Goal: Transaction & Acquisition: Purchase product/service

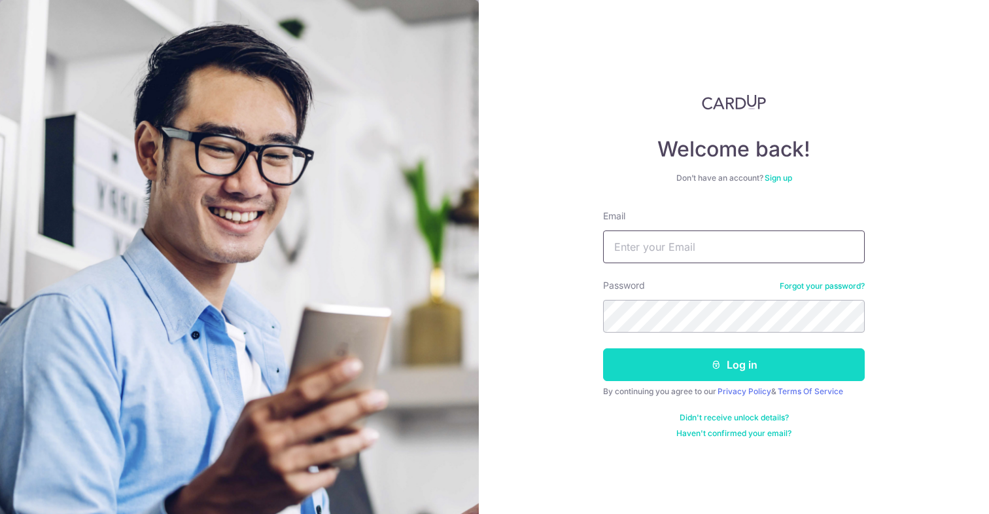
type input "[EMAIL_ADDRESS][DOMAIN_NAME]"
click at [671, 364] on button "Log in" at bounding box center [734, 364] width 262 height 33
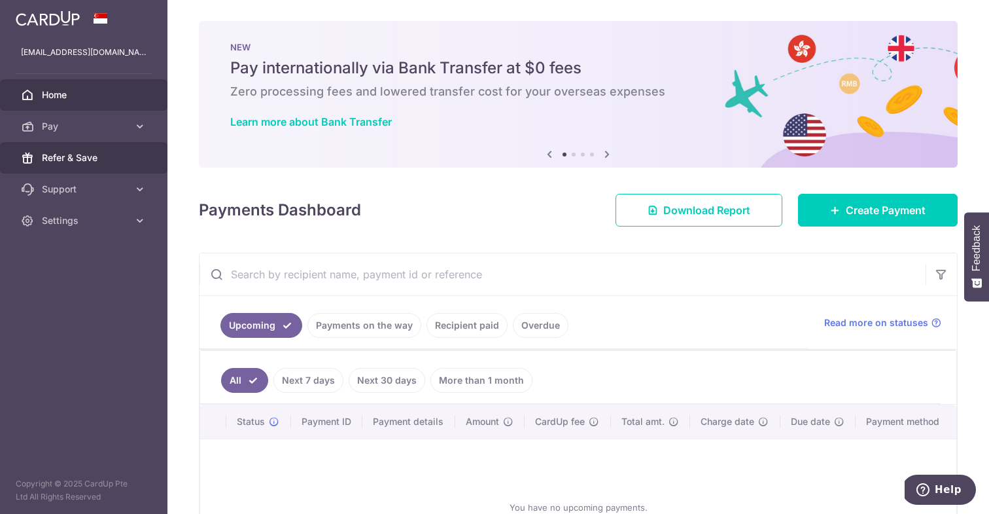
click at [79, 167] on link "Refer & Save" at bounding box center [83, 157] width 167 height 31
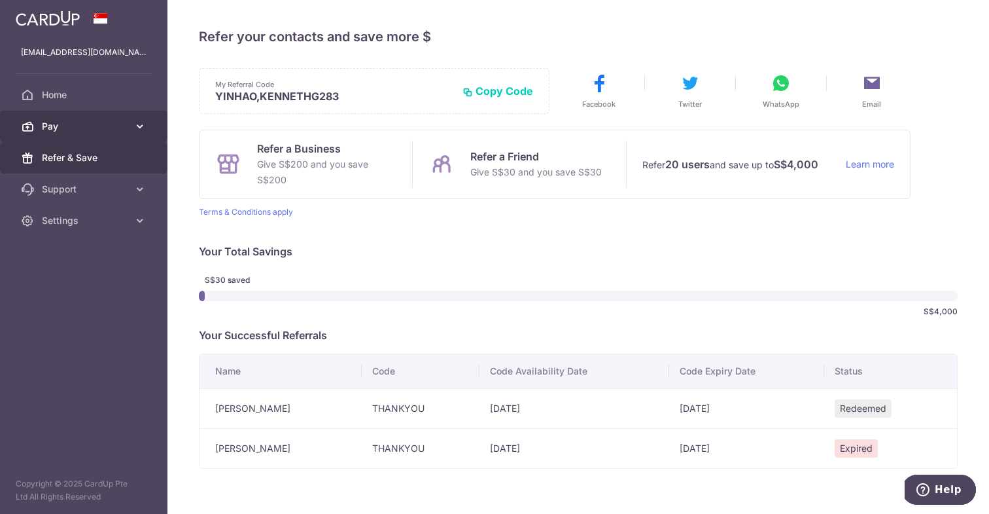
click at [89, 120] on span "Pay" at bounding box center [85, 126] width 86 height 13
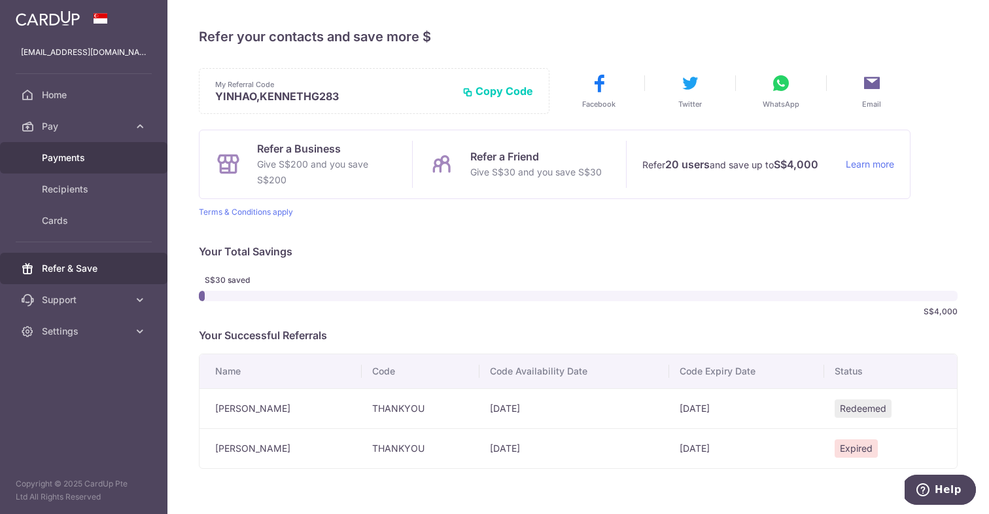
click at [98, 157] on span "Payments" at bounding box center [85, 157] width 86 height 13
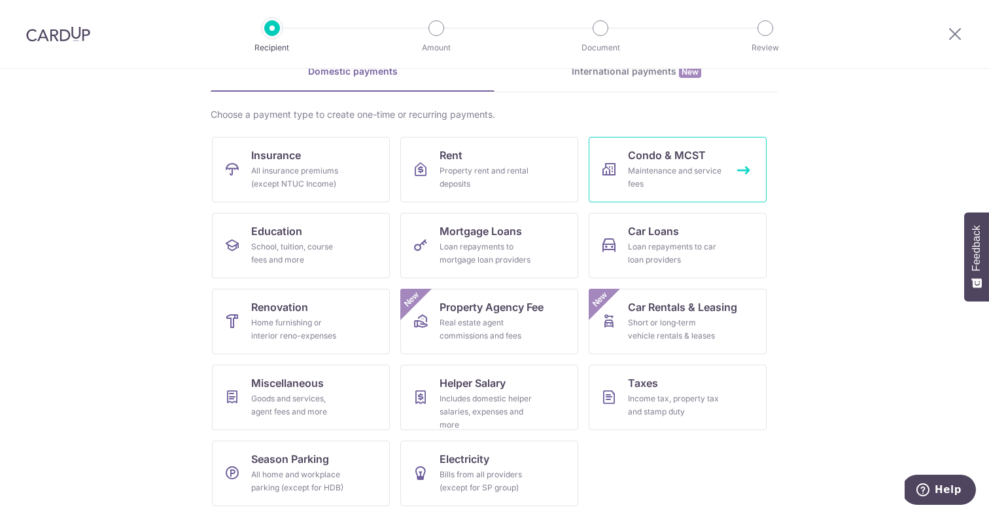
scroll to position [72, 0]
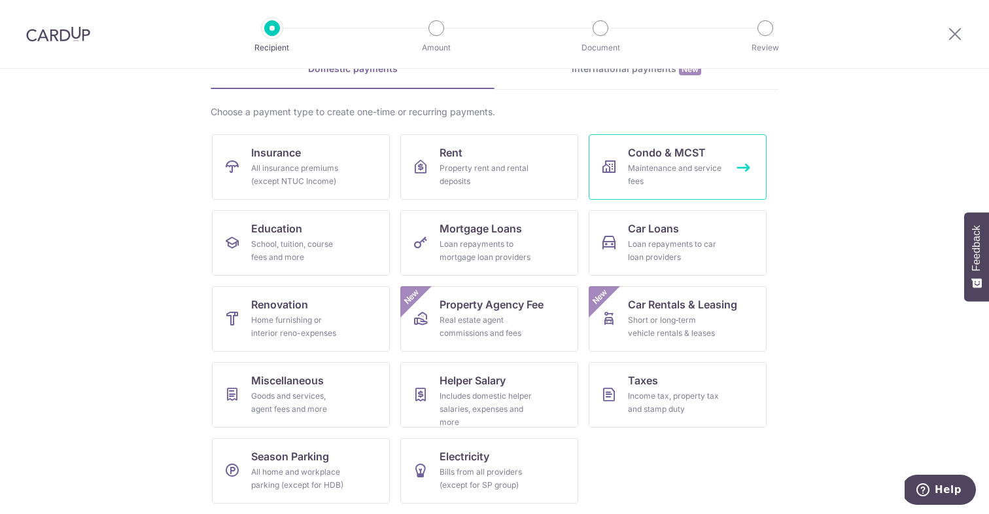
click at [707, 158] on link "Condo & MCST Maintenance and service fees" at bounding box center [678, 166] width 178 height 65
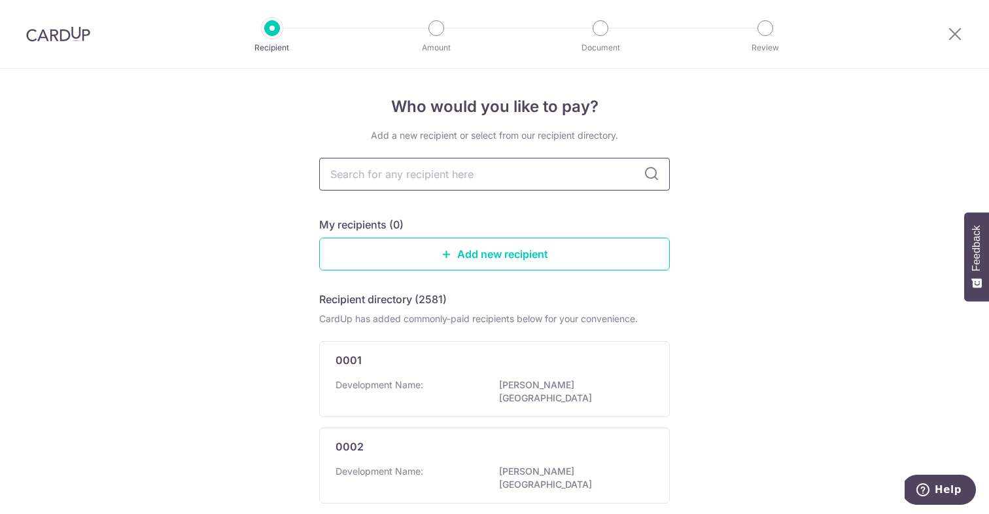
click at [518, 185] on input "text" at bounding box center [494, 174] width 351 height 33
click at [468, 172] on input "text" at bounding box center [494, 174] width 351 height 33
type input "ocean"
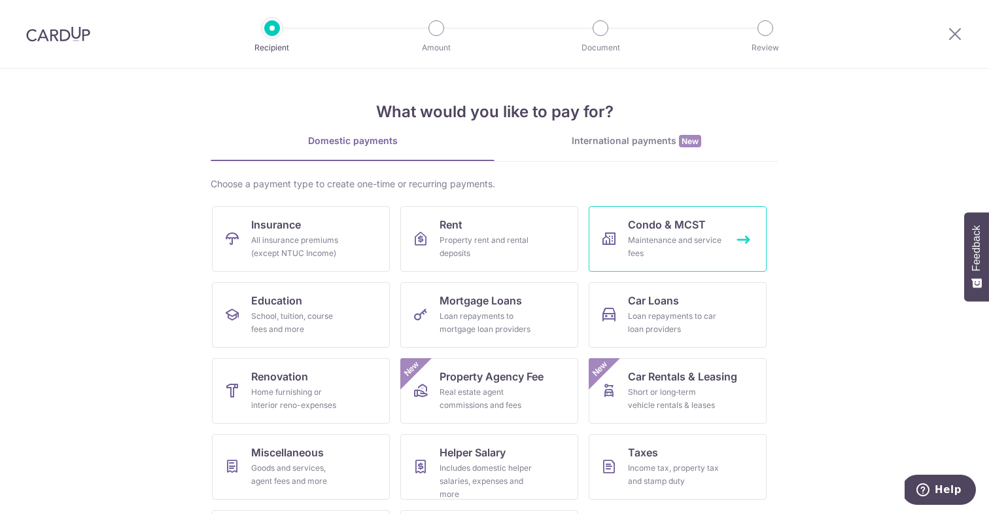
click at [651, 254] on div "Maintenance and service fees" at bounding box center [675, 247] width 94 height 26
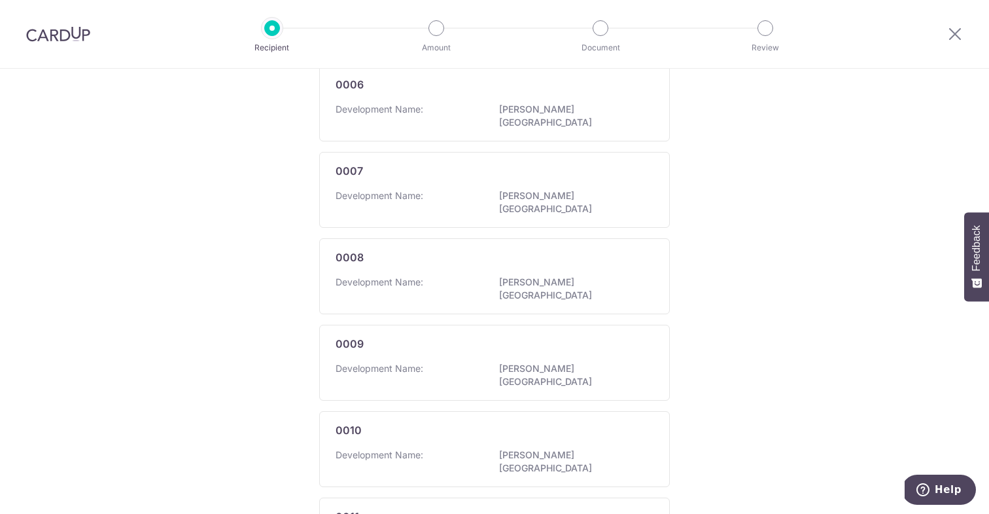
scroll to position [750, 0]
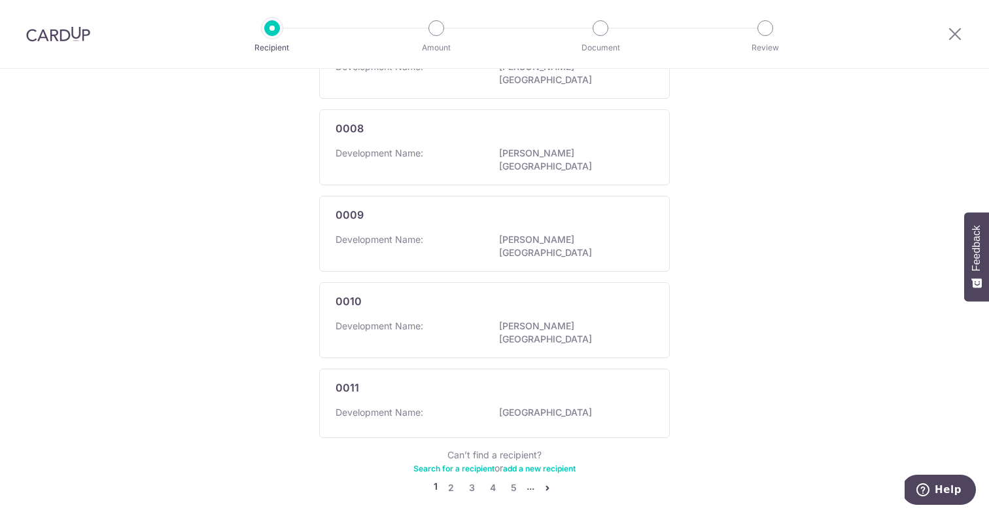
click at [485, 463] on link "Search for a recipient" at bounding box center [453, 468] width 81 height 10
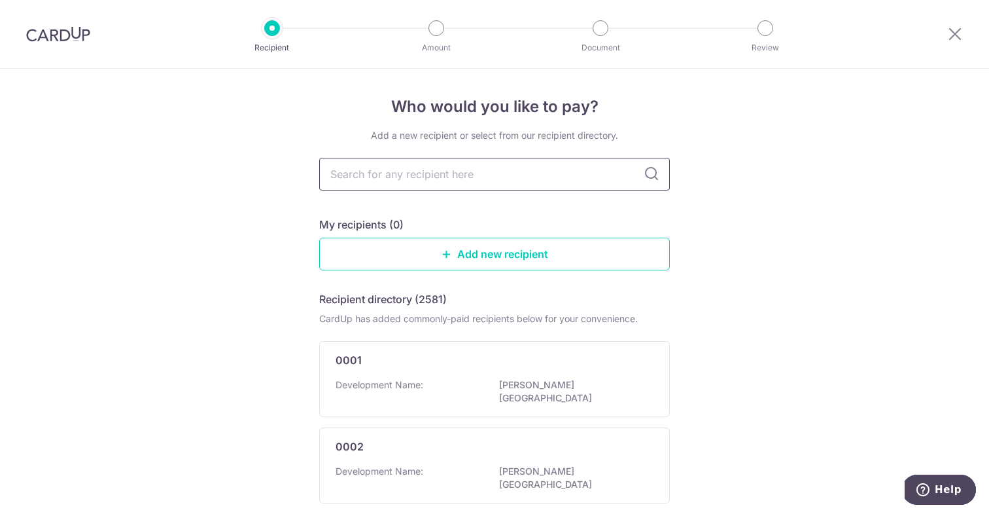
click at [494, 190] on input "text" at bounding box center [494, 174] width 351 height 33
type input "k"
type input "luxurie"
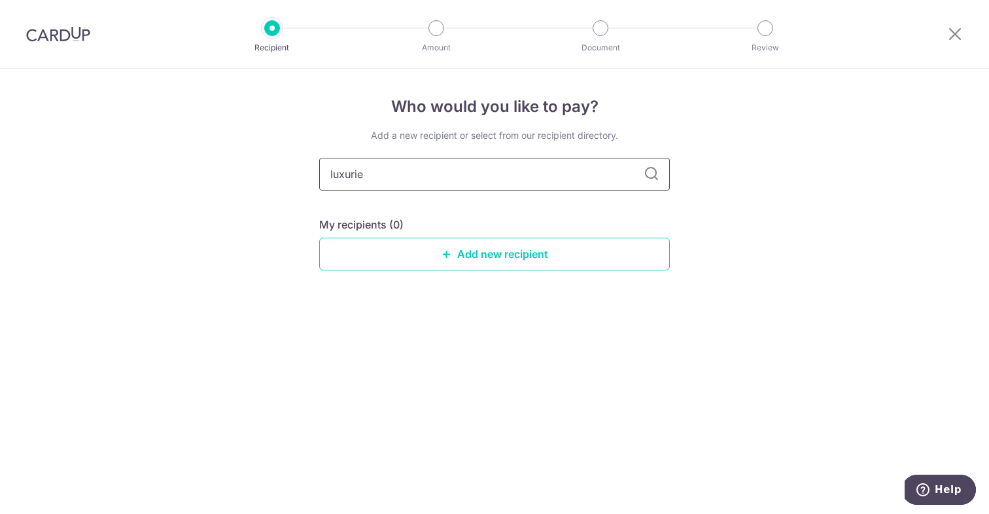
click at [334, 167] on input "luxurie" at bounding box center [494, 174] width 351 height 33
type input "the luxurie"
type input "t"
type input "ifm"
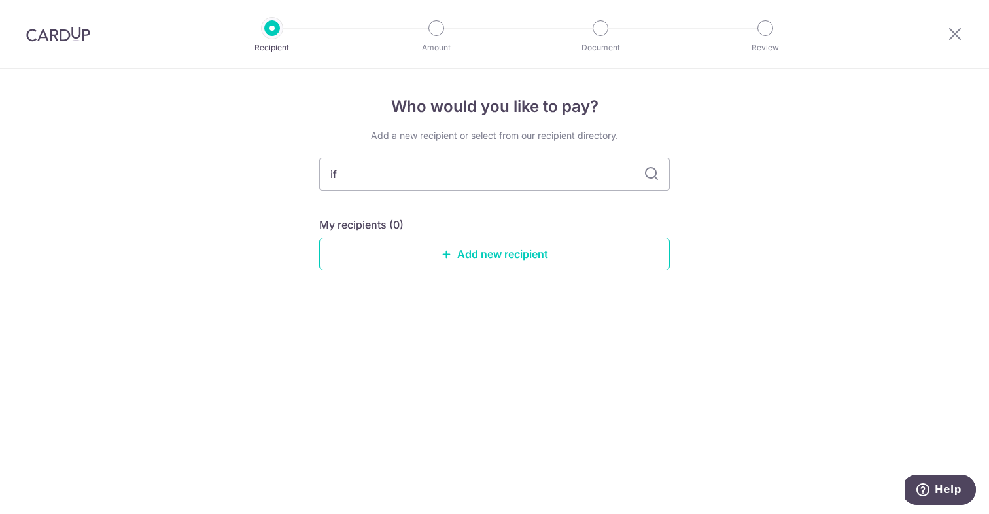
type input "i"
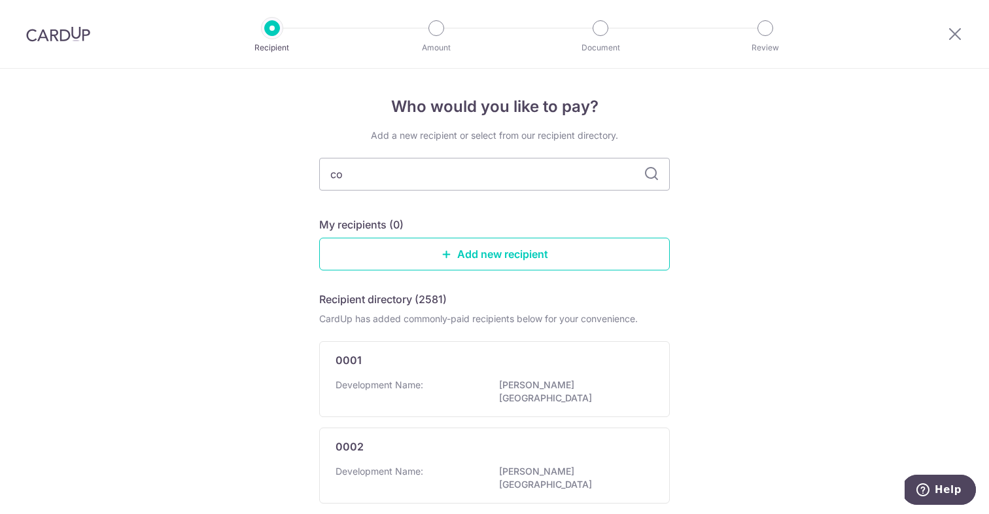
type input "c"
type input "o"
type input "the management"
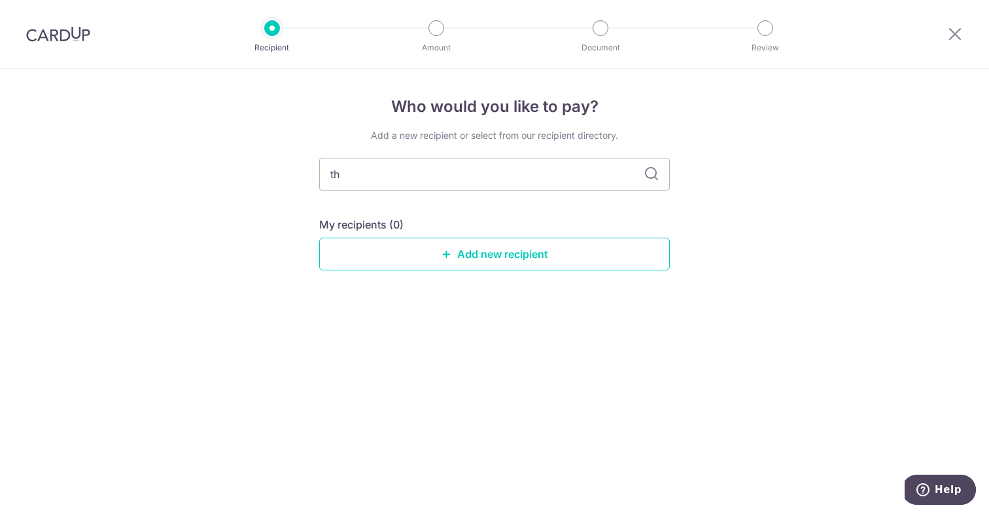
type input "t"
click at [499, 228] on div "My recipients (0)" at bounding box center [494, 225] width 351 height 16
click at [499, 174] on input "t" at bounding box center [494, 174] width 351 height 33
type input "the luxurie"
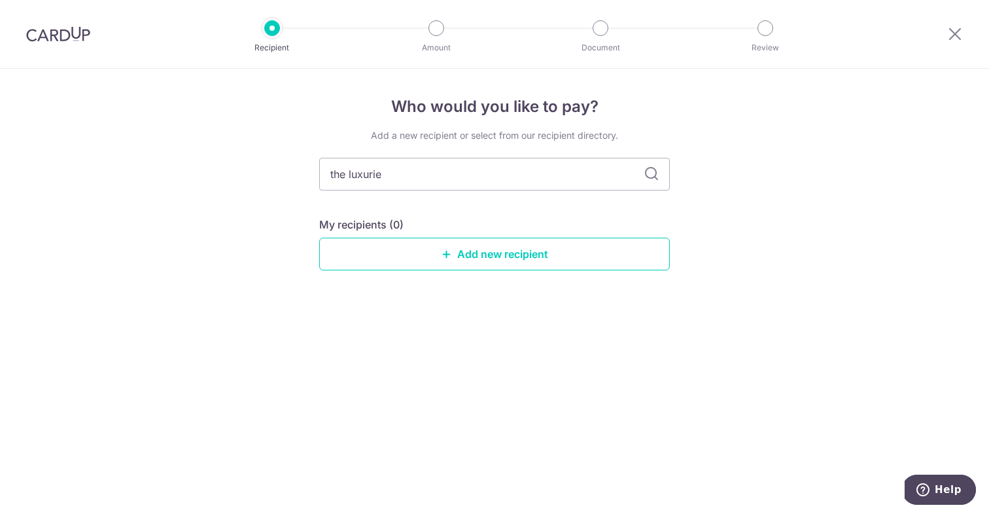
type input "the luxuri"
type input "t"
click at [455, 271] on div "Add a new recipient or select from our recipient directory. My recipients (0) A…" at bounding box center [494, 210] width 351 height 162
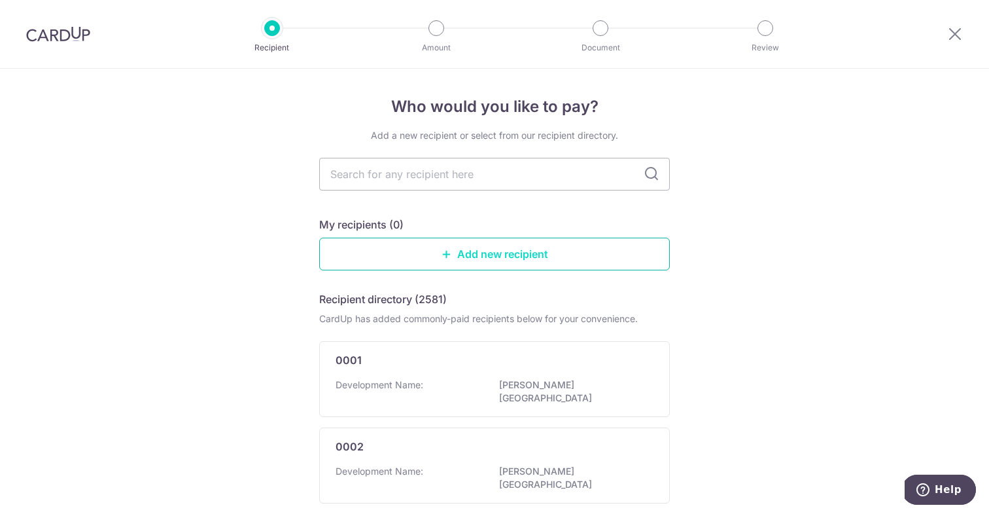
click at [424, 247] on link "Add new recipient" at bounding box center [494, 253] width 351 height 33
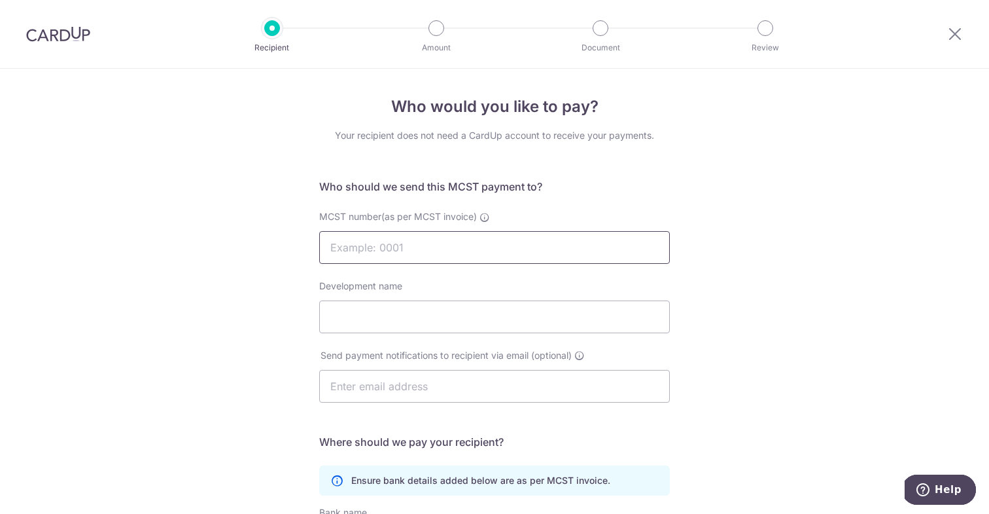
click at [417, 242] on input "MCST number(as per MCST invoice)" at bounding box center [494, 247] width 351 height 33
click at [292, 273] on div "Who would you like to pay? Your recipient does not need a CardUp account to rec…" at bounding box center [494, 415] width 989 height 692
click at [366, 248] on input "MCST number(as per MCST invoice)" at bounding box center [494, 247] width 351 height 33
type input "4382"
click at [368, 319] on input "Development name" at bounding box center [494, 316] width 351 height 33
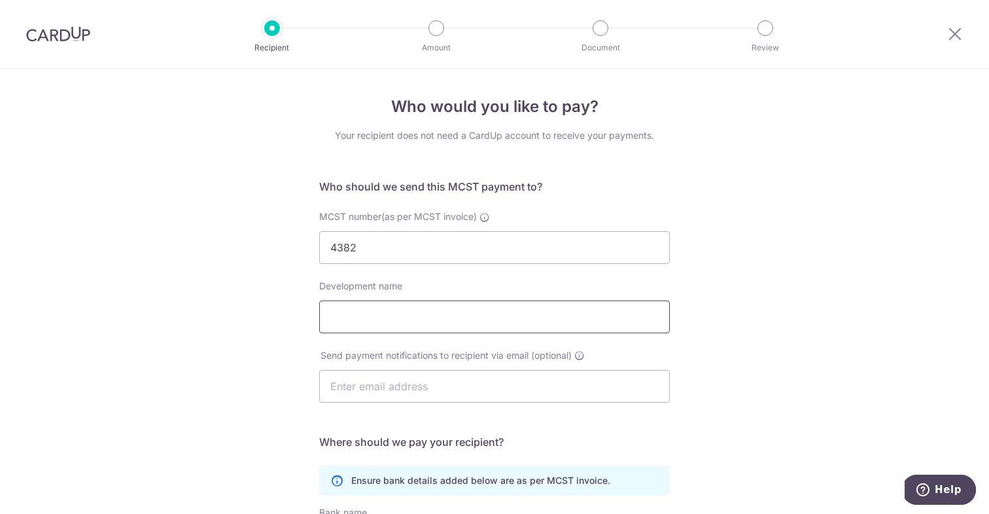
type input "The Luxurie"
click at [377, 386] on input "text" at bounding box center [494, 386] width 351 height 33
type input "woopuiyee@oceanifm.com"
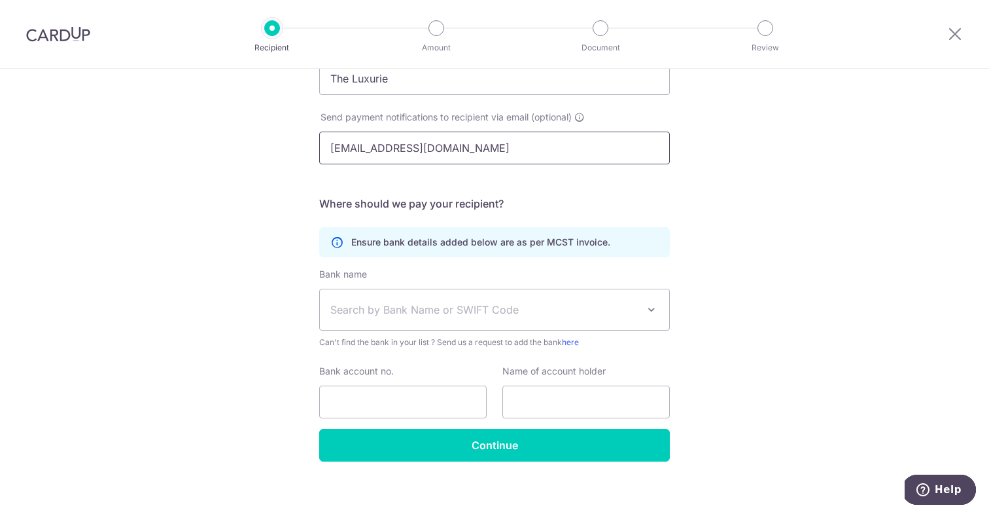
scroll to position [247, 0]
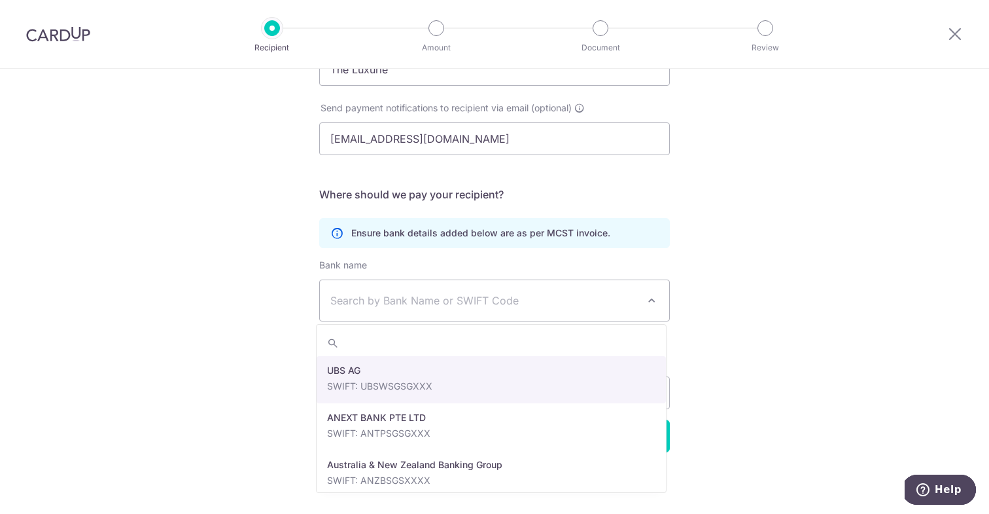
click at [555, 307] on span "Search by Bank Name or SWIFT Code" at bounding box center [483, 300] width 307 height 16
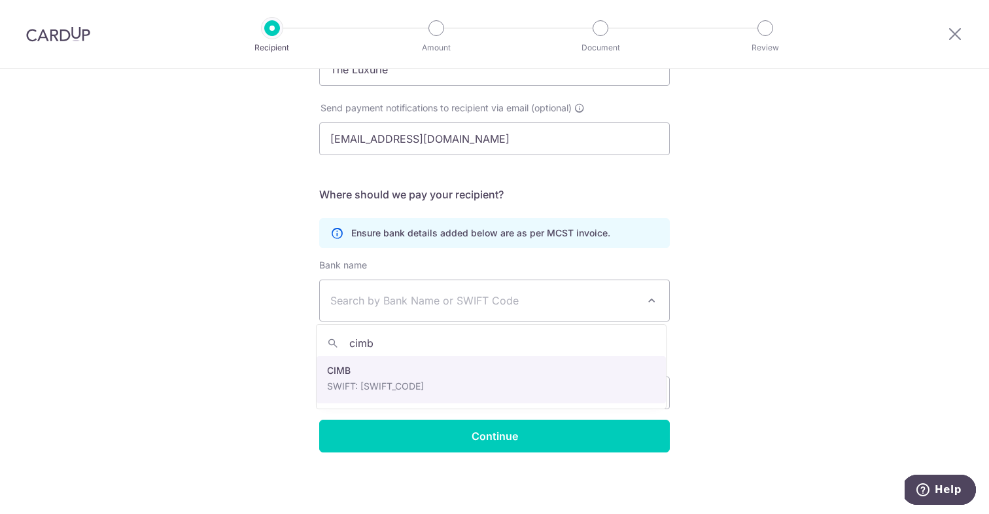
type input "cimb"
select select "5"
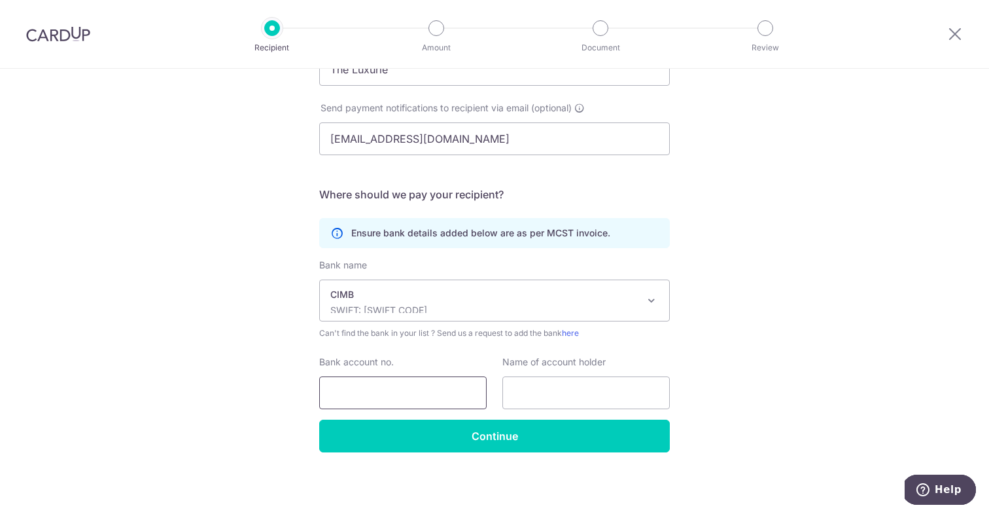
click at [435, 393] on input "Bank account no." at bounding box center [402, 392] width 167 height 33
type input "2000565759"
click at [552, 381] on input "text" at bounding box center [585, 392] width 167 height 33
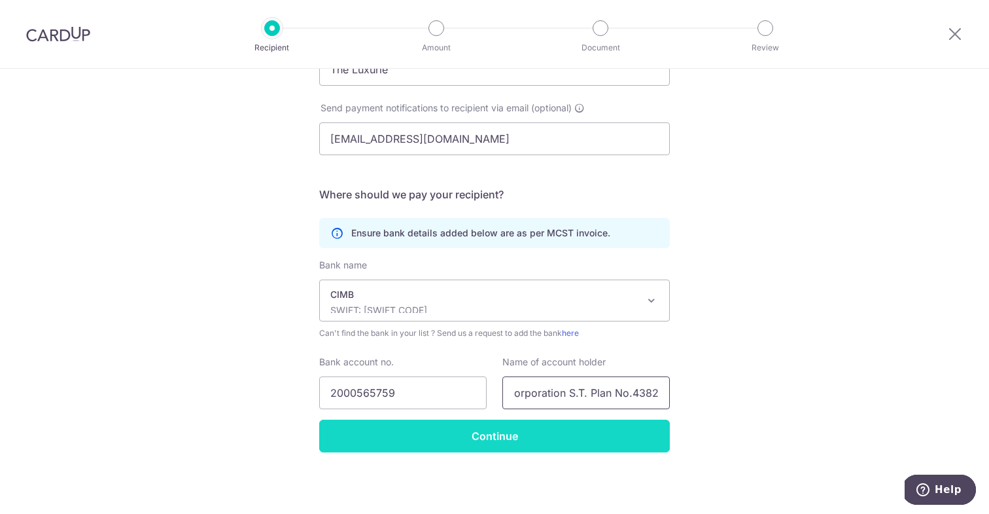
type input "The Management Corporation S.T. Plan No.4382"
click at [548, 432] on input "Continue" at bounding box center [494, 435] width 351 height 33
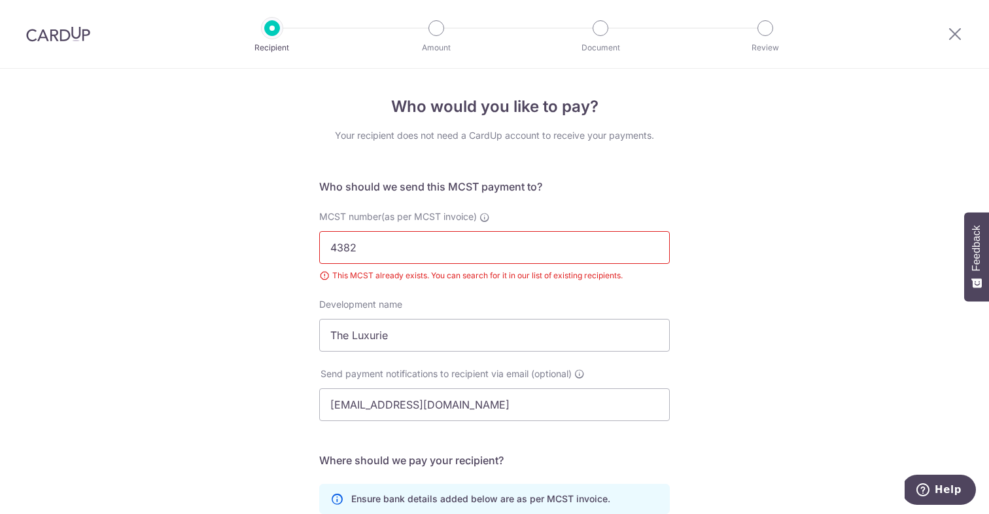
click at [277, 36] on div "Recipient" at bounding box center [272, 28] width 16 height 16
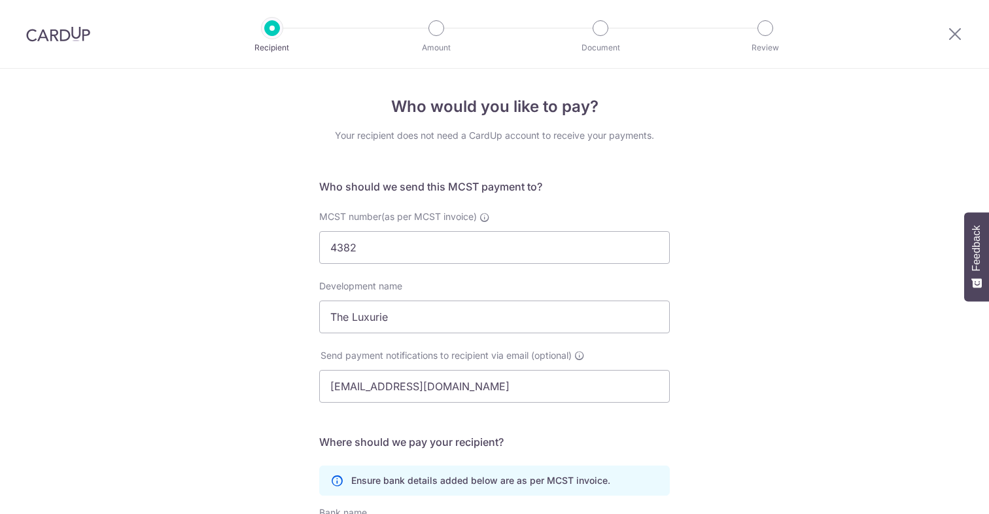
select select "5"
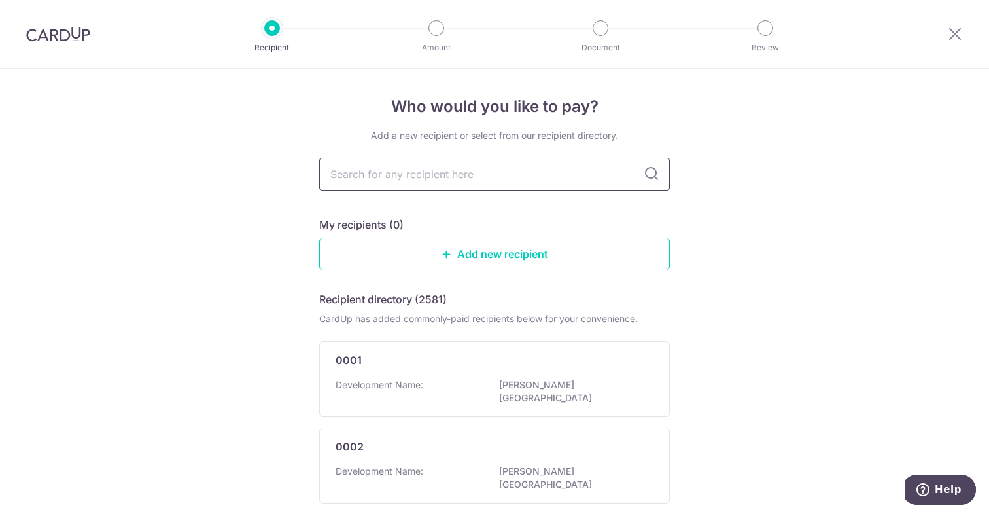
click at [463, 178] on input "text" at bounding box center [494, 174] width 351 height 33
type input "4382"
click at [411, 168] on input "43" at bounding box center [494, 174] width 351 height 33
type input "4382"
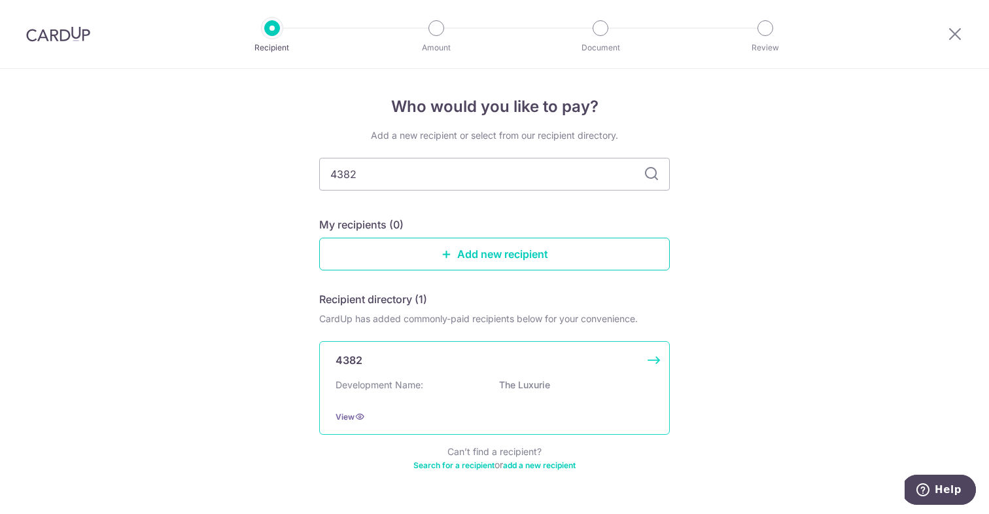
click at [447, 372] on div "4382 Development Name: The Luxurie View" at bounding box center [494, 388] width 351 height 94
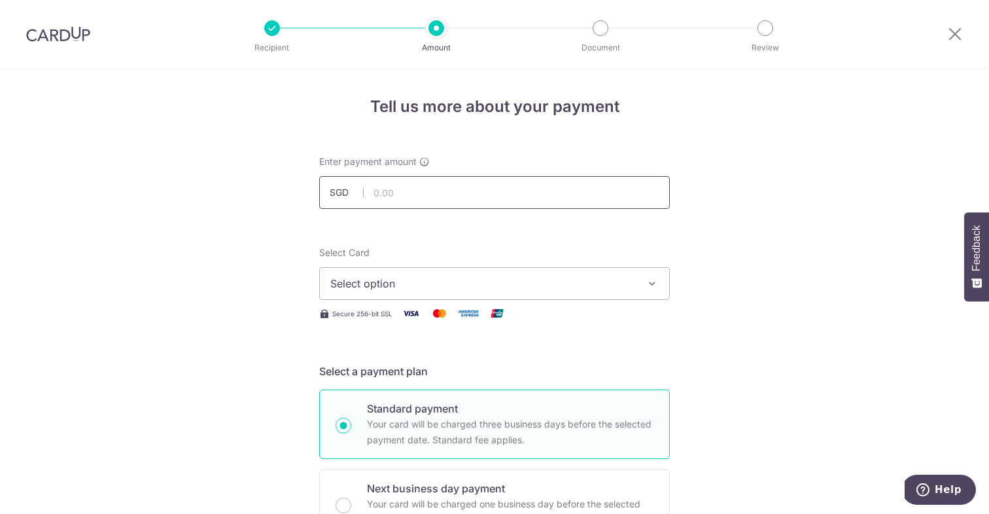
click at [444, 188] on input "text" at bounding box center [494, 192] width 351 height 33
type input "882.90"
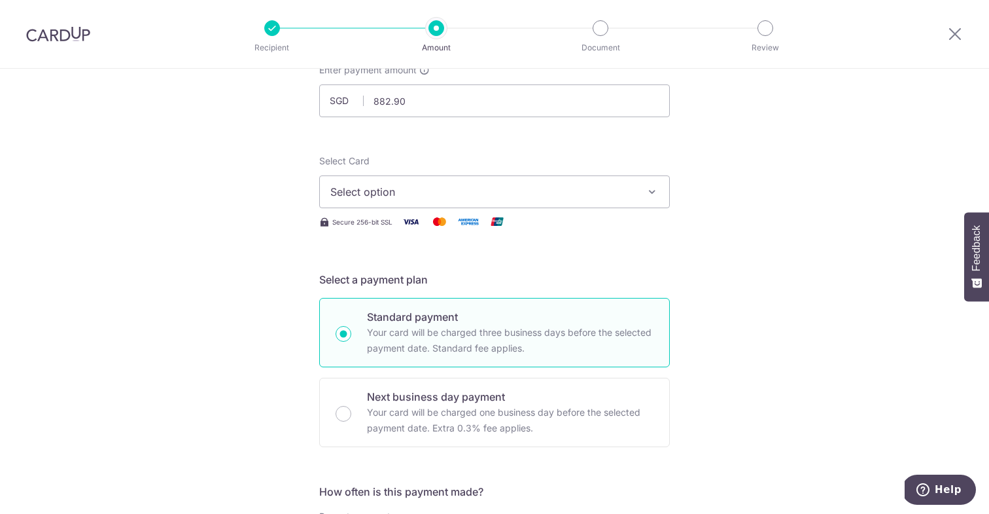
scroll to position [94, 0]
click at [340, 201] on button "Select option" at bounding box center [494, 189] width 351 height 33
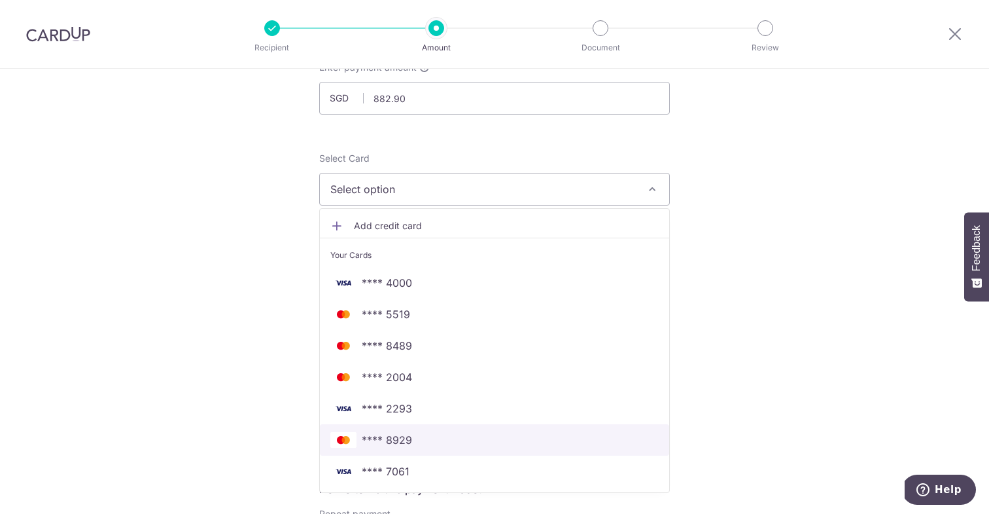
click at [377, 436] on span "**** 8929" at bounding box center [387, 440] width 50 height 16
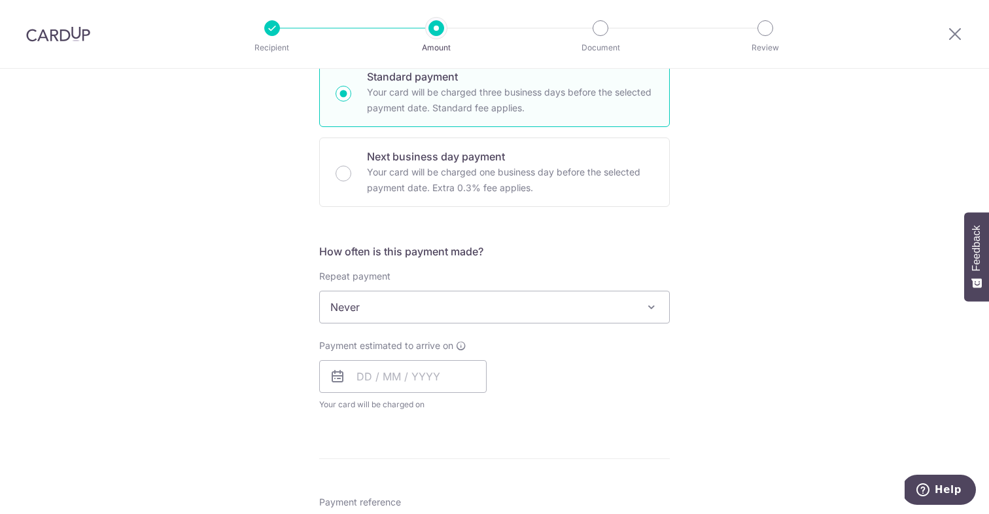
scroll to position [341, 0]
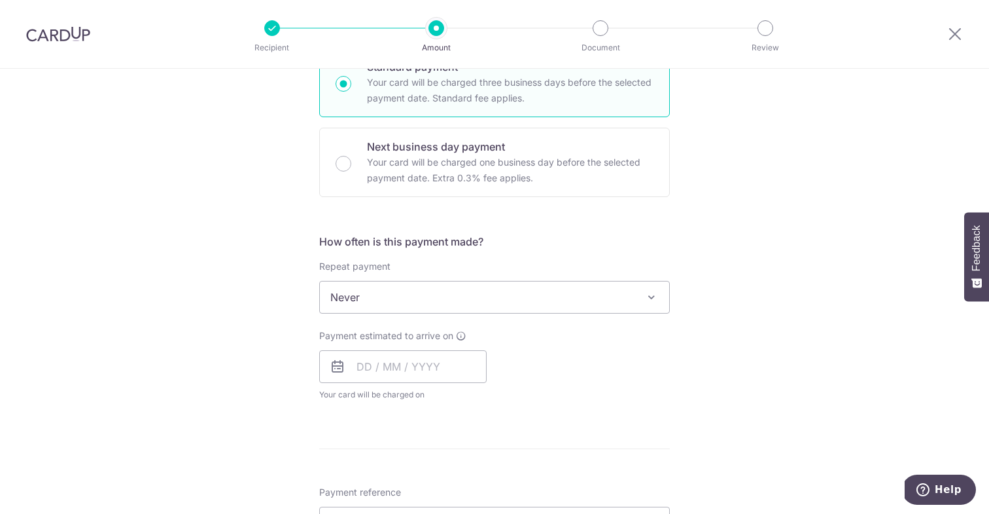
click at [430, 298] on span "Never" at bounding box center [494, 296] width 349 height 31
click at [712, 361] on div "Tell us more about your payment Enter payment amount SGD 882.90 882.90 Select C…" at bounding box center [494, 318] width 989 height 1183
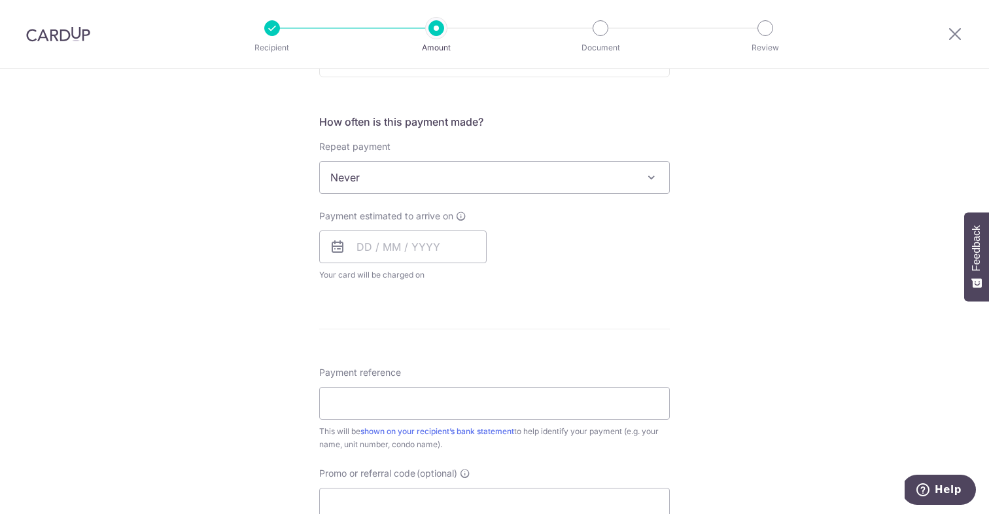
scroll to position [499, 0]
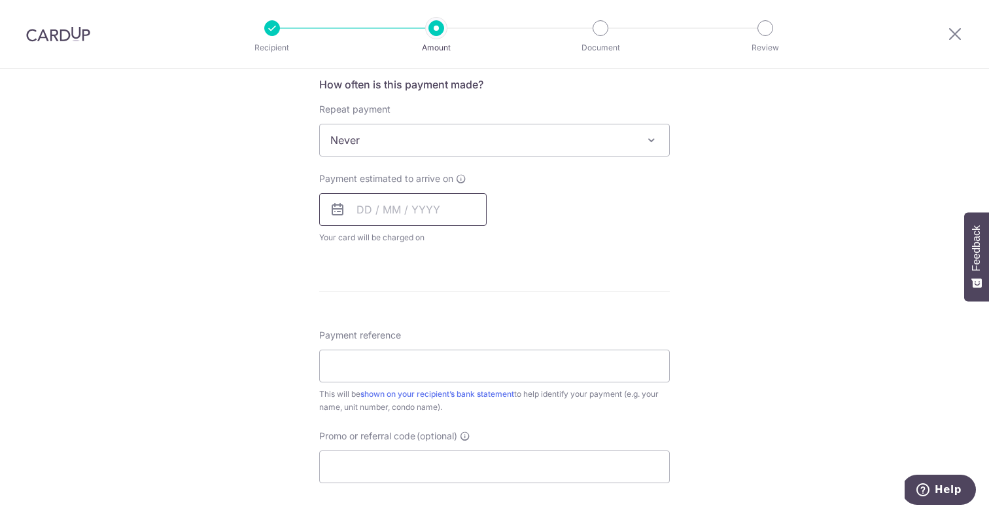
click at [391, 201] on input "text" at bounding box center [402, 209] width 167 height 33
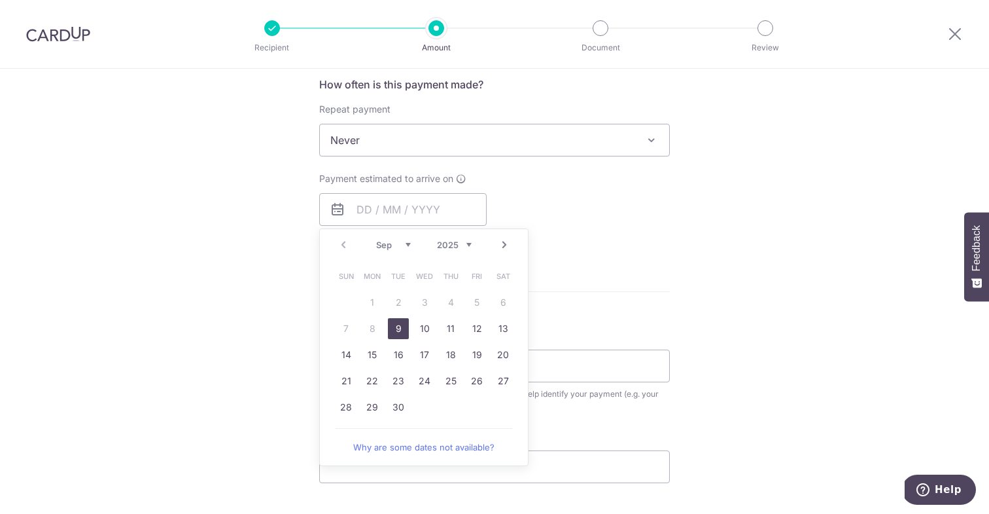
click at [399, 329] on link "9" at bounding box center [398, 328] width 21 height 21
type input "[DATE]"
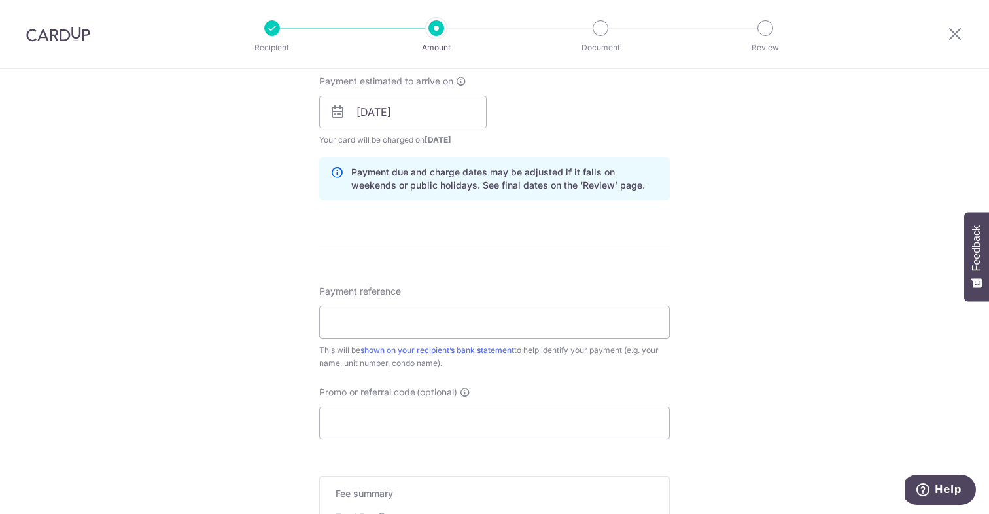
scroll to position [606, 0]
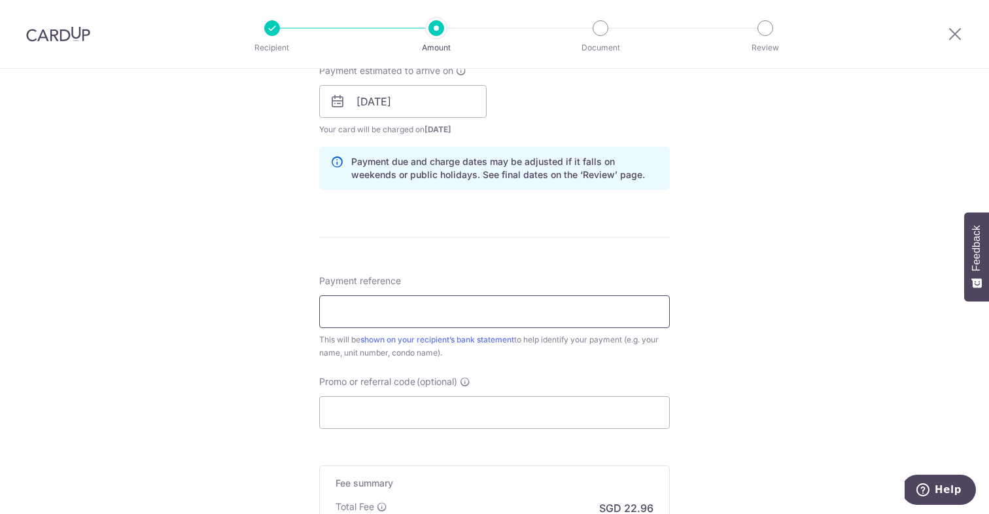
click at [513, 313] on input "Payment reference" at bounding box center [494, 311] width 351 height 33
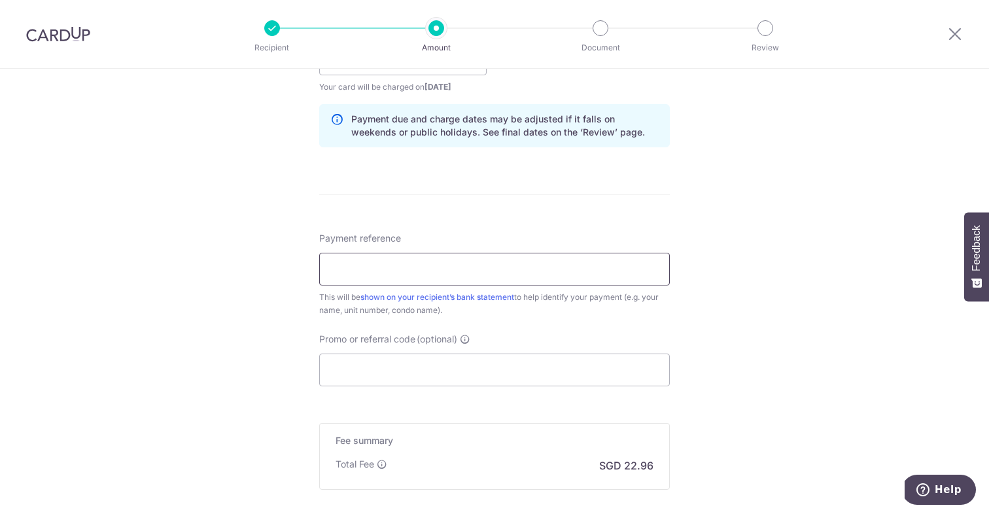
scroll to position [654, 0]
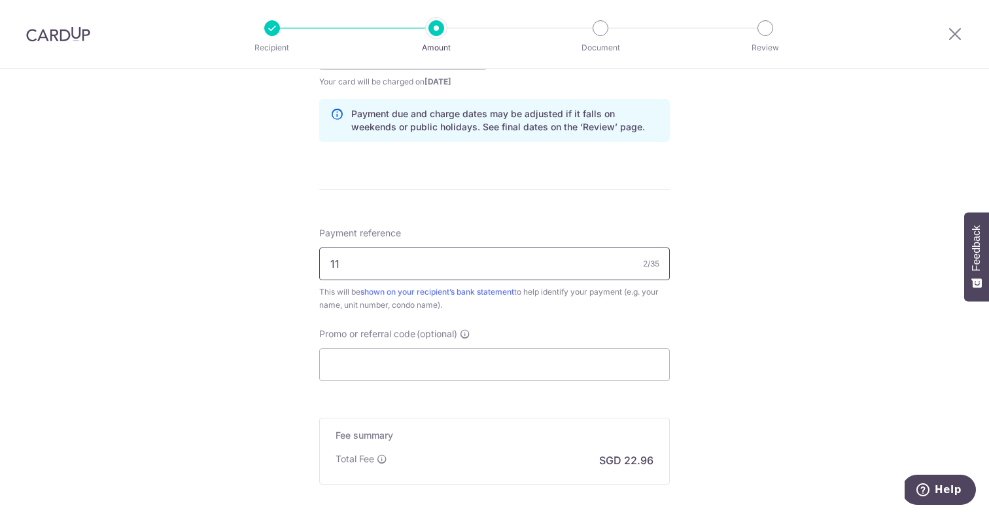
type input "11#08-05/01 The Luxurie"
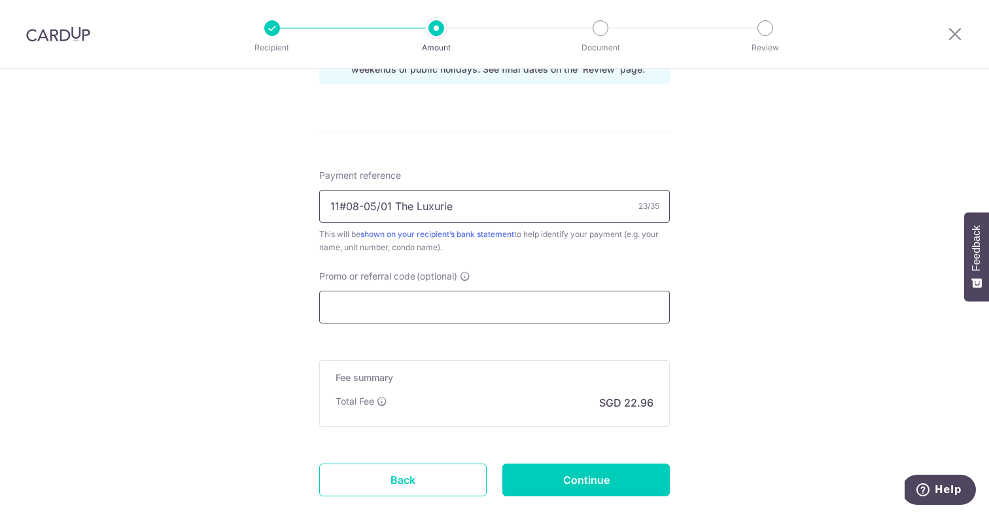
scroll to position [717, 0]
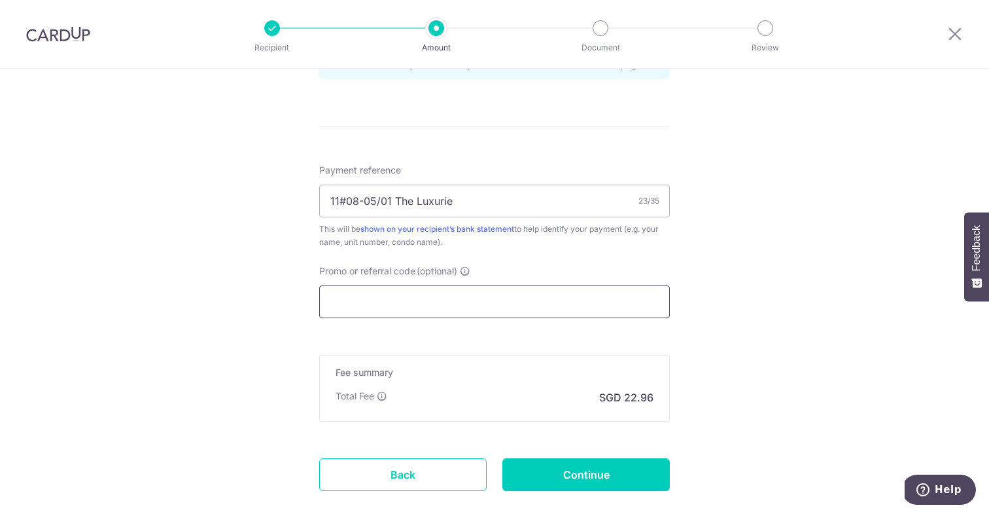
click at [398, 311] on input "Promo or referral code (optional)" at bounding box center [494, 301] width 351 height 33
paste input "3HOME25R"
type input "3HOME25R"
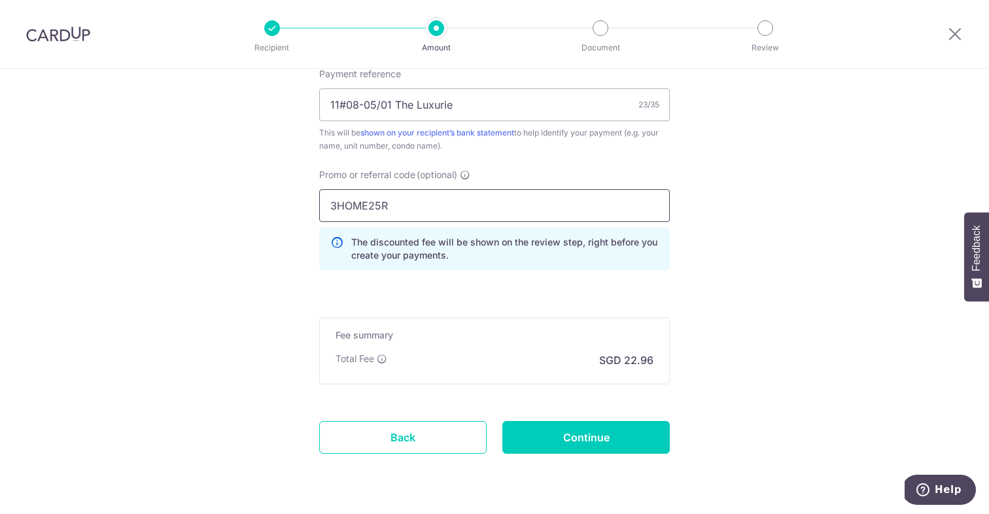
scroll to position [838, 0]
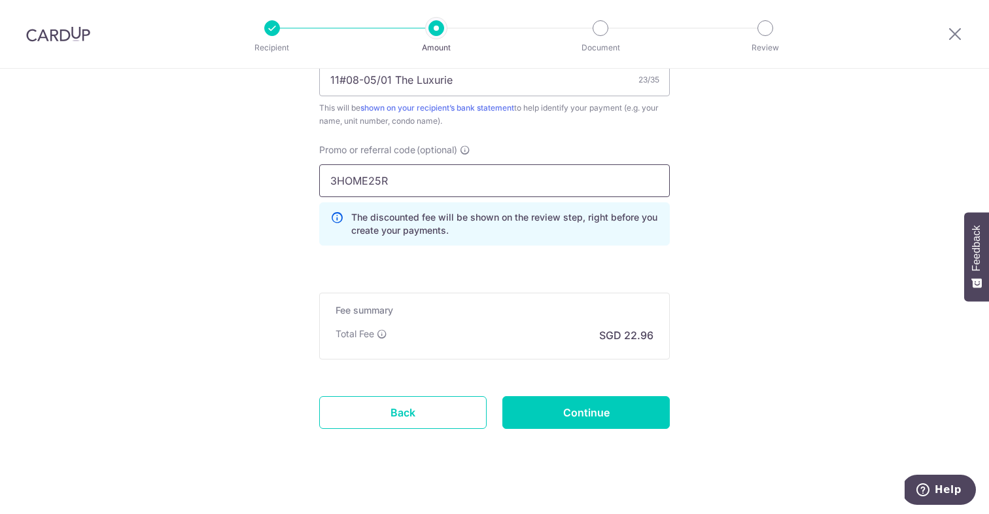
click at [358, 186] on input "3HOME25R" at bounding box center [494, 180] width 351 height 33
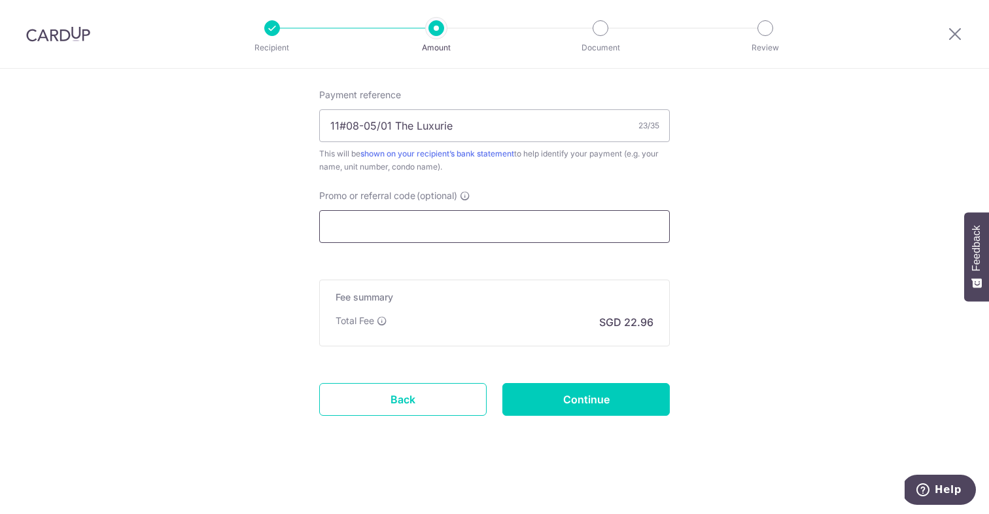
scroll to position [792, 0]
click at [365, 231] on input "Promo or referral code (optional)" at bounding box center [494, 226] width 351 height 33
paste input "3HOME25R"
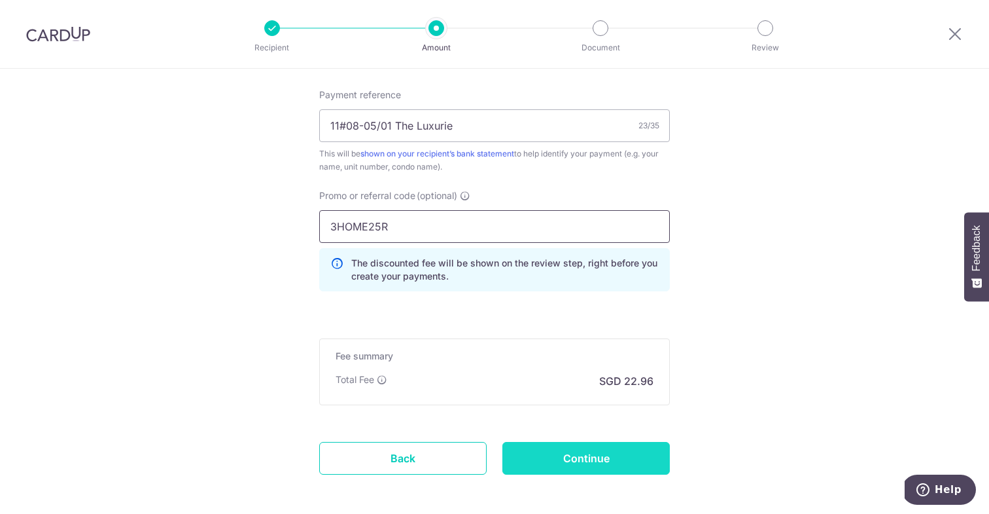
type input "3HOME25R"
click at [545, 456] on input "Continue" at bounding box center [585, 458] width 167 height 33
type input "Create Schedule"
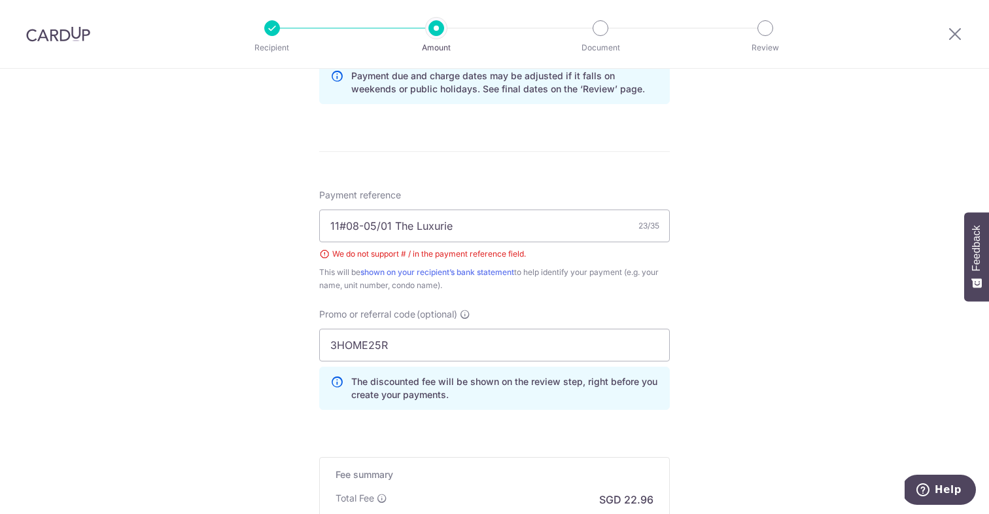
scroll to position [674, 0]
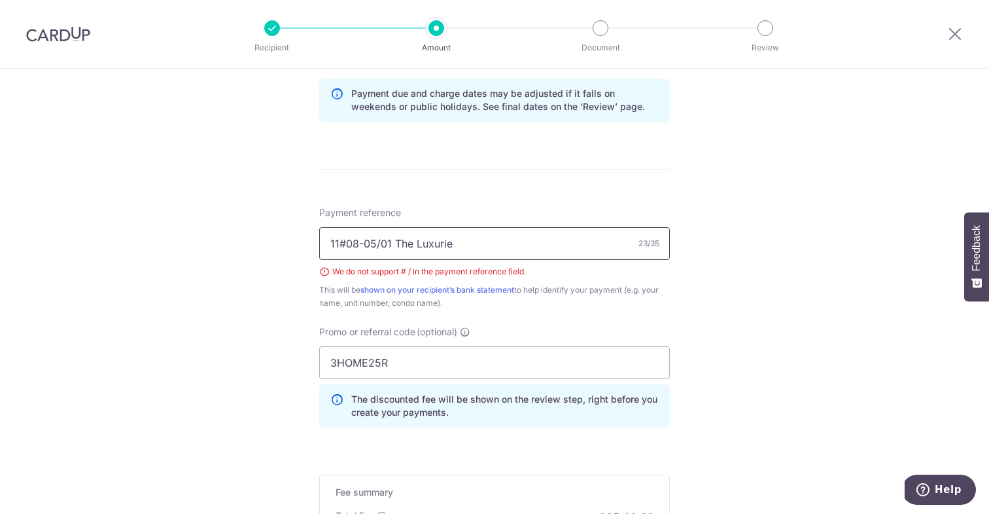
click at [344, 239] on input "11#08-05/01 The Luxurie" at bounding box center [494, 243] width 351 height 33
click at [373, 243] on input "1108-05/01 The Luxurie" at bounding box center [494, 243] width 351 height 33
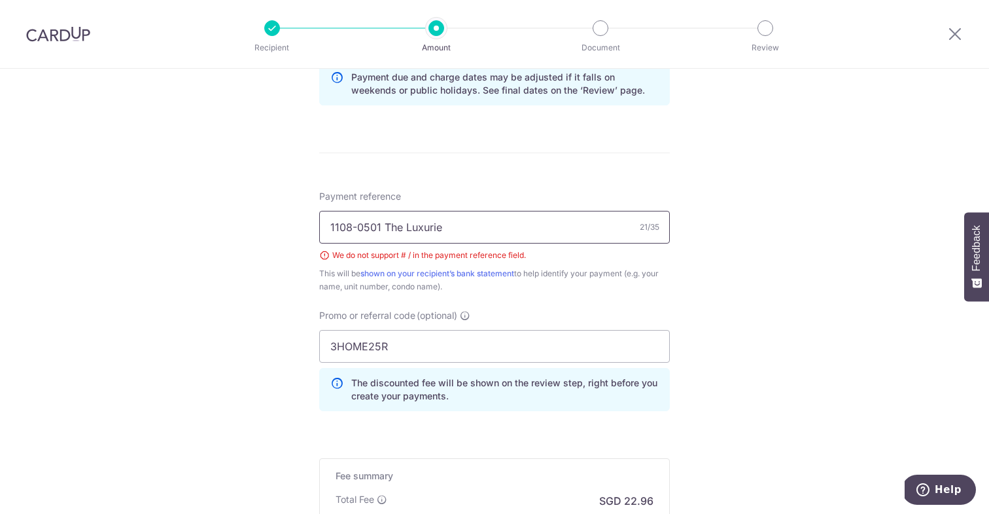
scroll to position [869, 0]
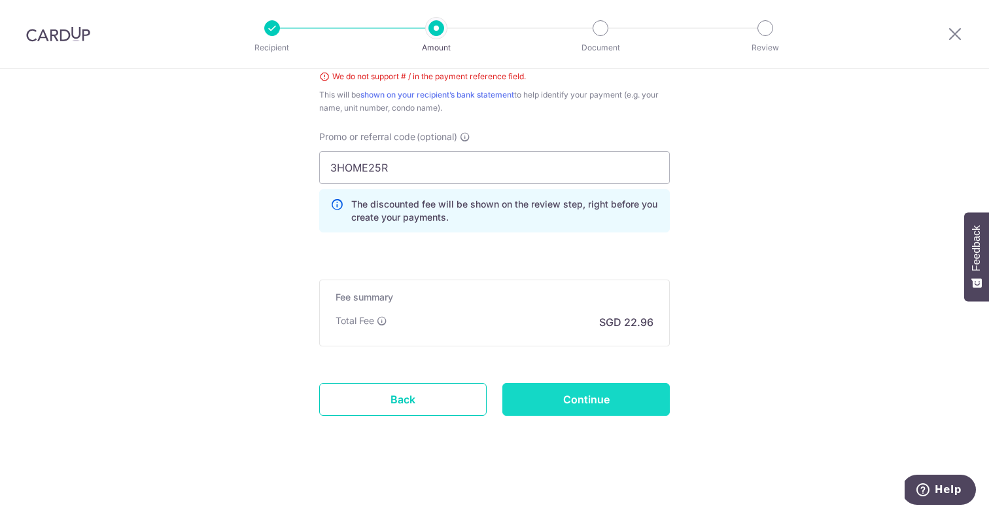
type input "1108-0501 The Luxurie"
click at [528, 397] on input "Continue" at bounding box center [585, 399] width 167 height 33
type input "Create Schedule"
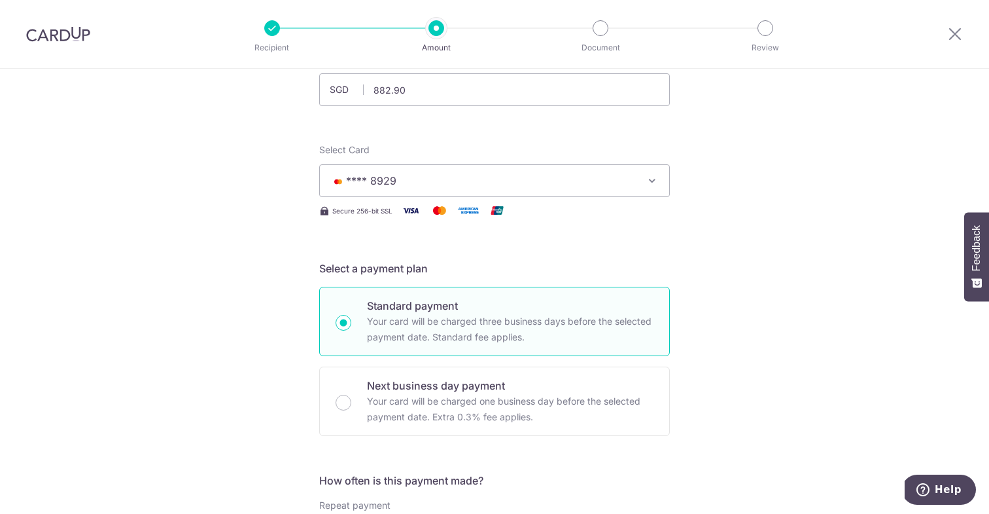
scroll to position [89, 0]
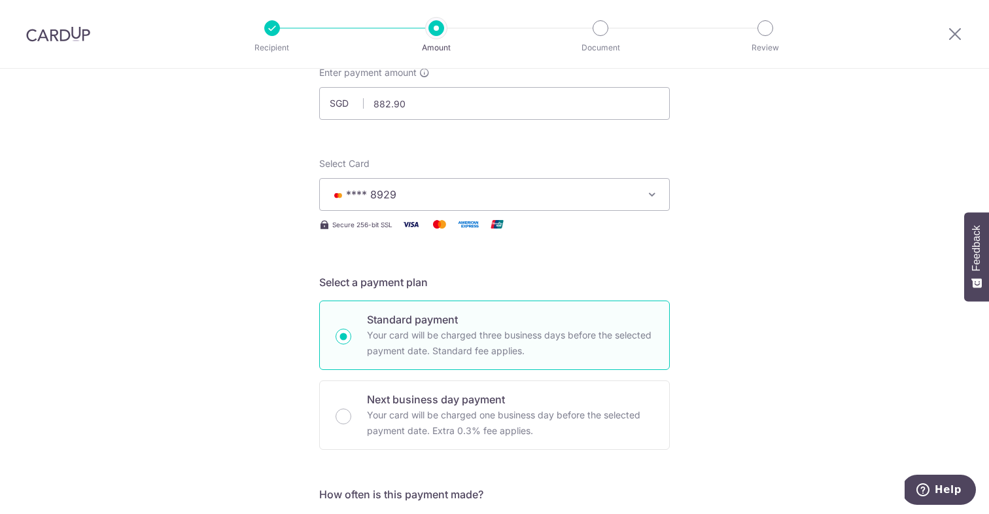
click at [475, 198] on span "**** 8929" at bounding box center [482, 194] width 305 height 16
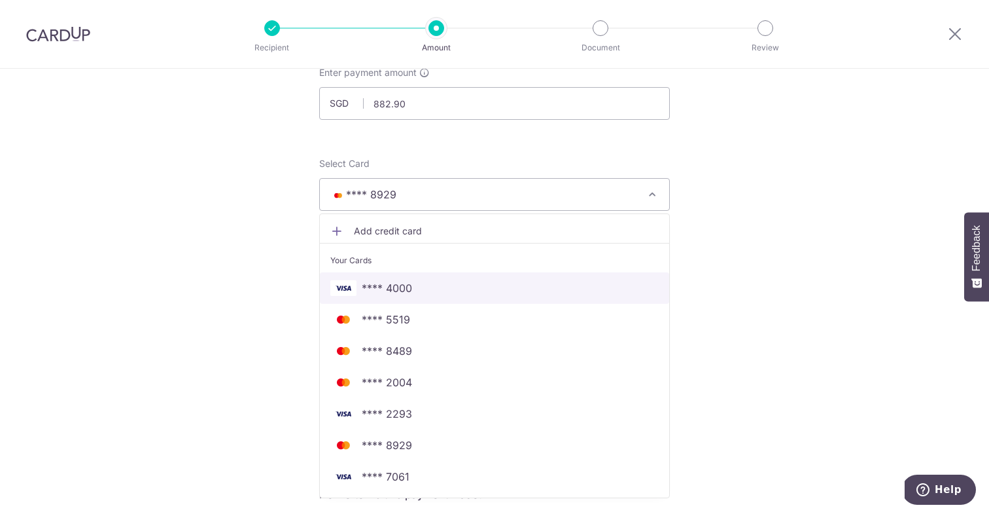
click at [458, 277] on link "**** 4000" at bounding box center [494, 287] width 349 height 31
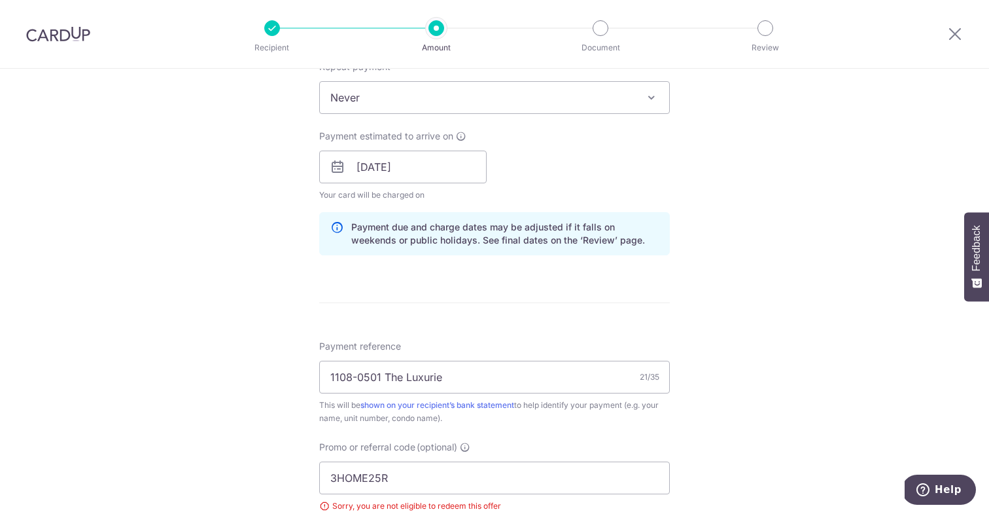
scroll to position [858, 0]
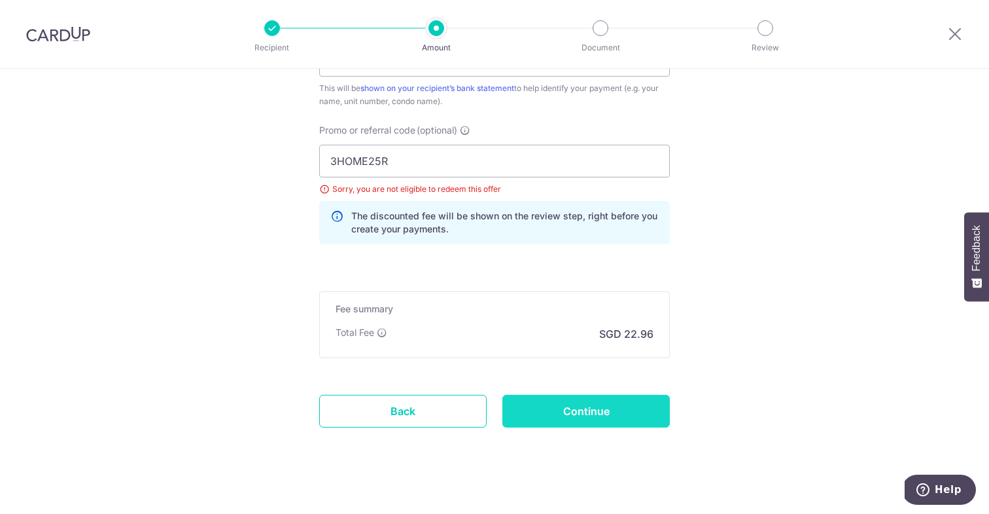
click at [561, 423] on input "Continue" at bounding box center [585, 410] width 167 height 33
type input "Update Schedule"
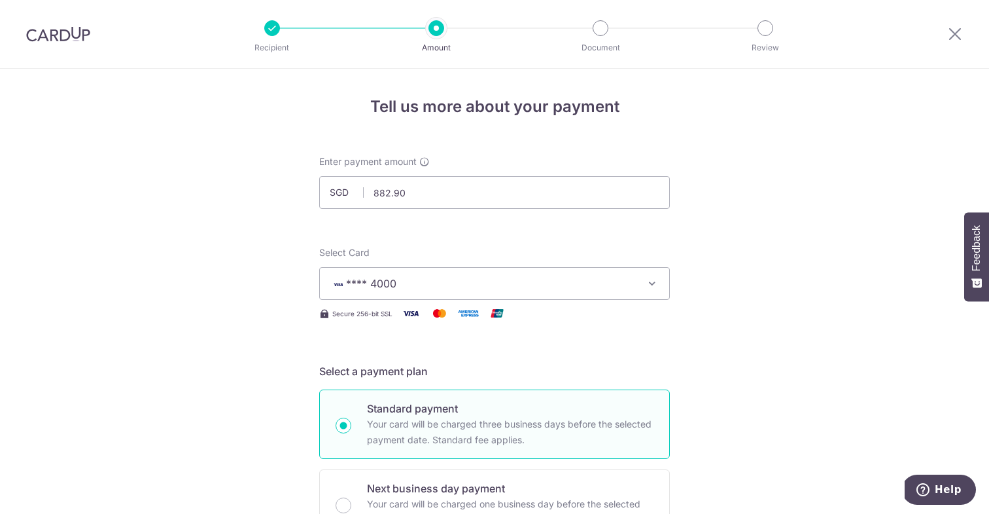
click at [550, 270] on button "**** 4000" at bounding box center [494, 283] width 351 height 33
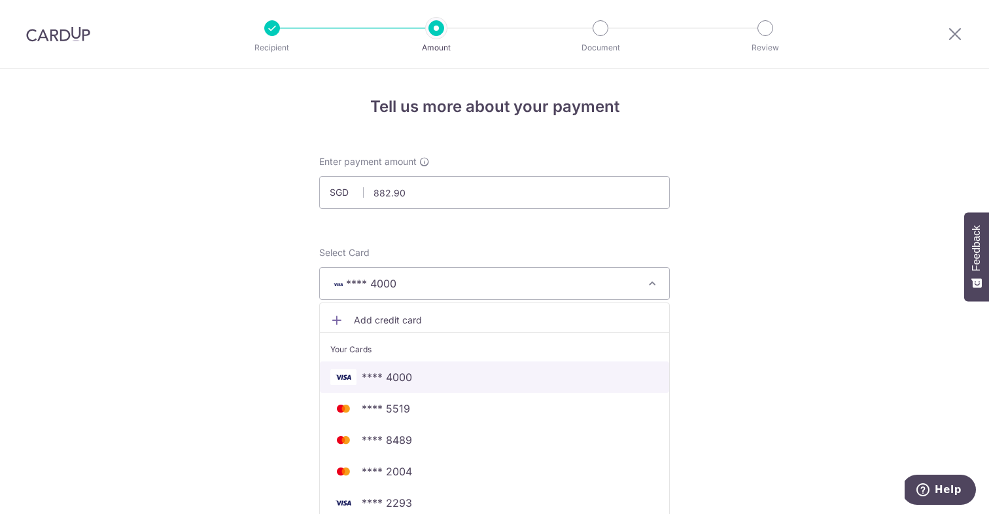
click at [491, 376] on span "**** 4000" at bounding box center [494, 377] width 328 height 16
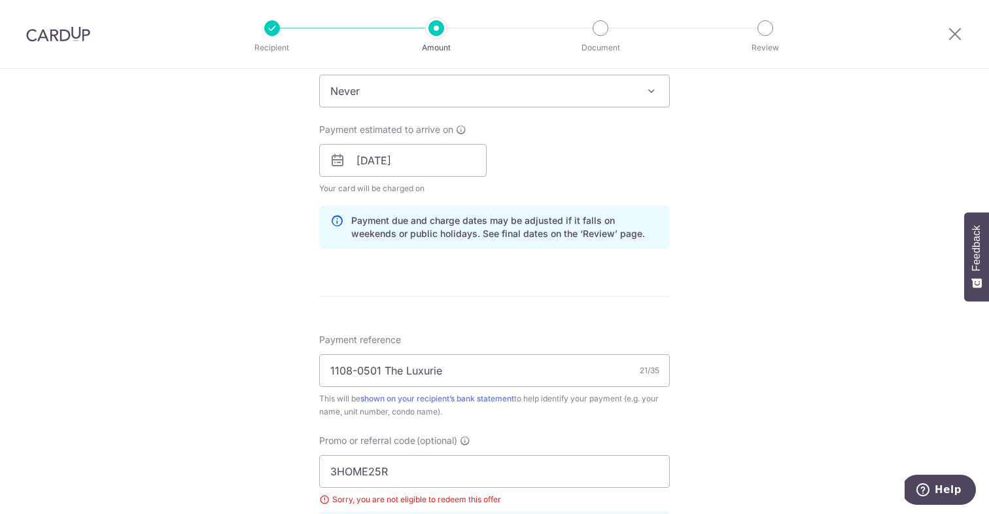
scroll to position [869, 0]
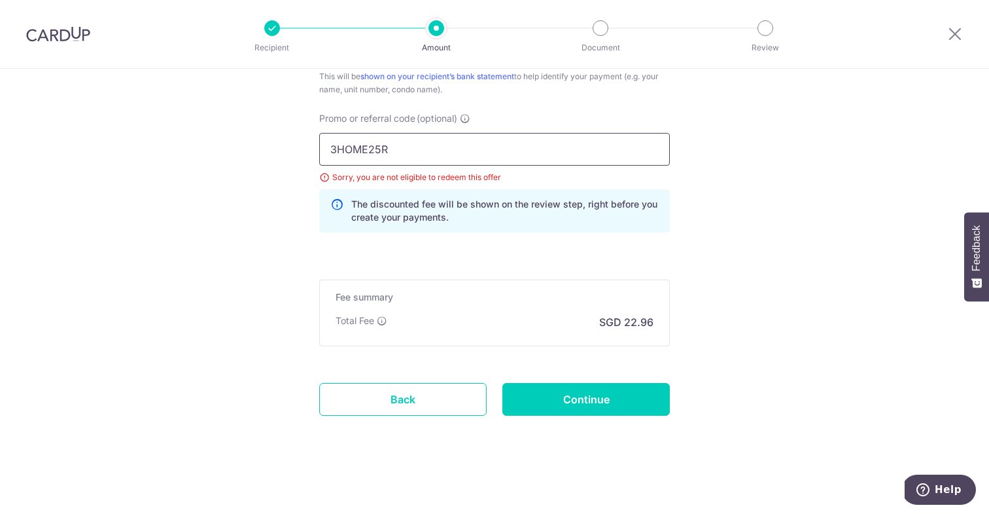
click at [427, 149] on input "3HOME25R" at bounding box center [494, 149] width 351 height 33
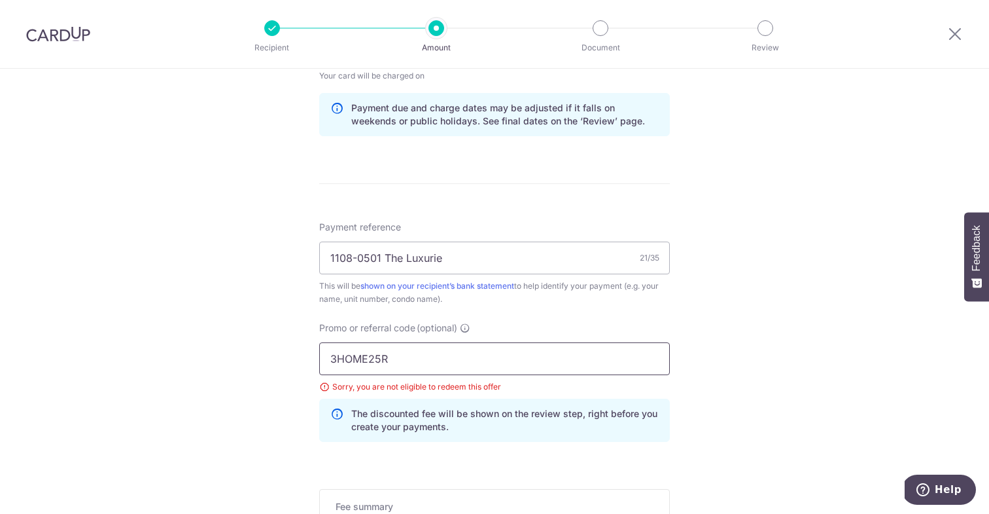
scroll to position [633, 0]
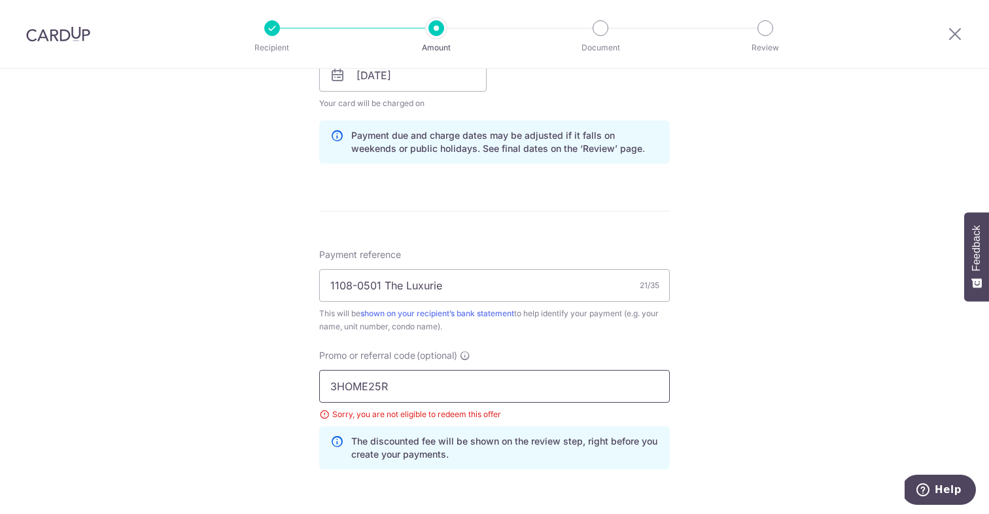
click at [411, 377] on input "3HOME25R" at bounding box center [494, 386] width 351 height 33
paste input "25AMEX18"
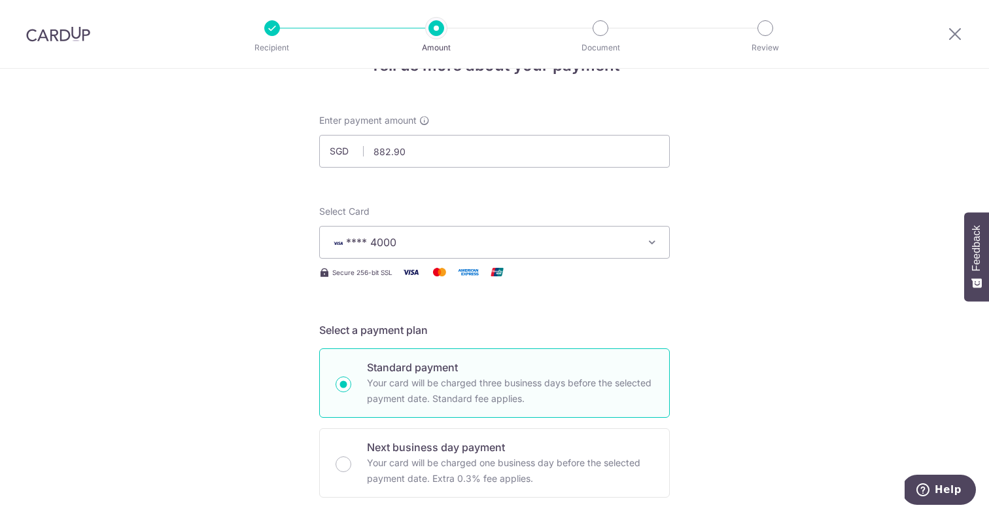
scroll to position [0, 0]
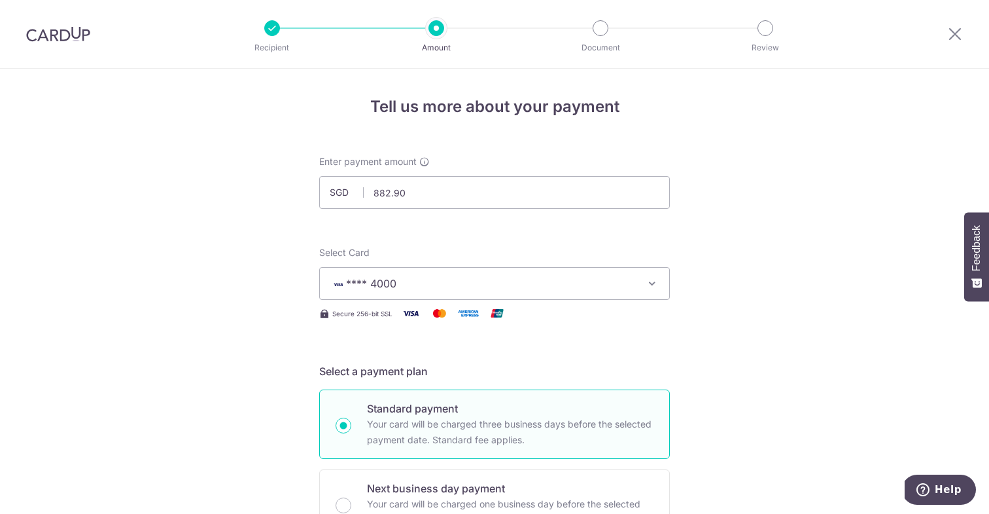
type input "25AMEX18"
click at [517, 275] on span "**** 4000" at bounding box center [482, 283] width 305 height 16
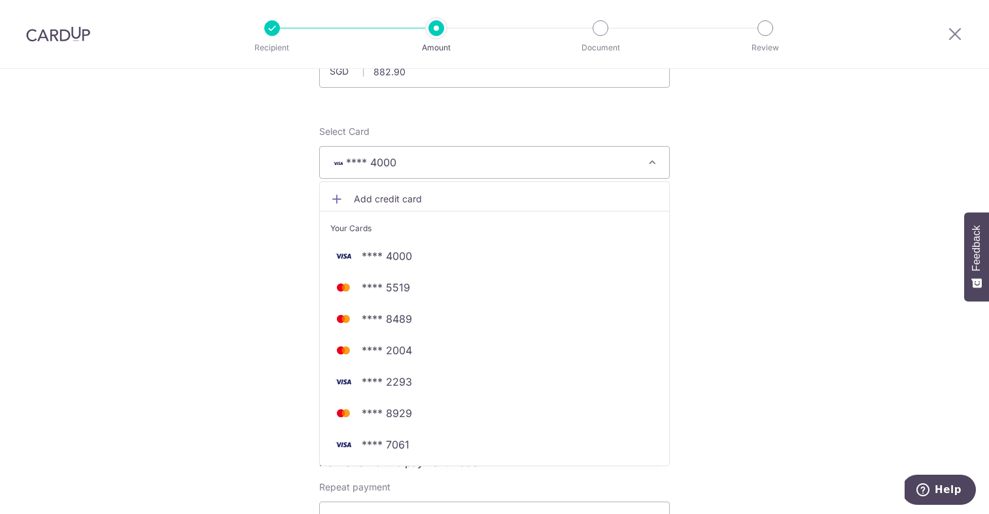
scroll to position [118, 0]
click at [501, 205] on span "Add credit card" at bounding box center [506, 202] width 305 height 13
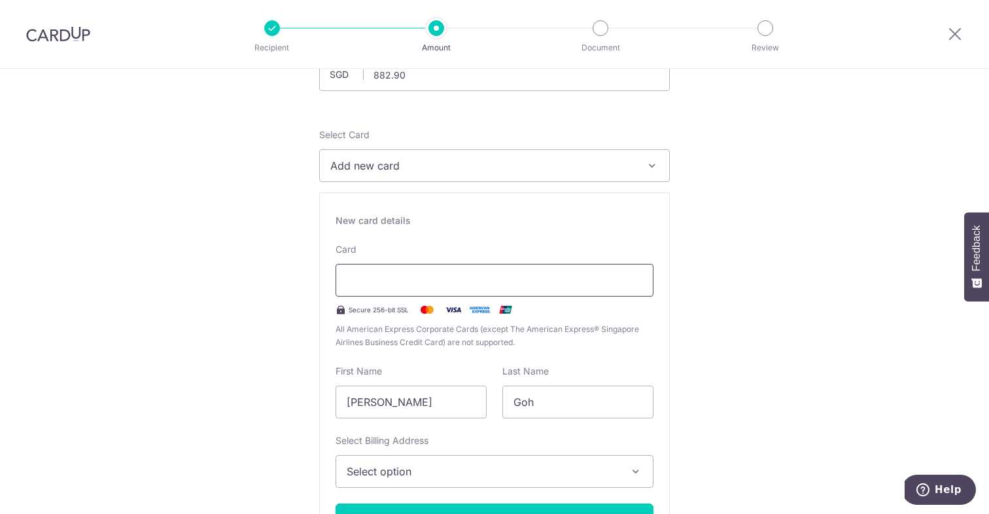
click at [379, 271] on div at bounding box center [495, 280] width 318 height 33
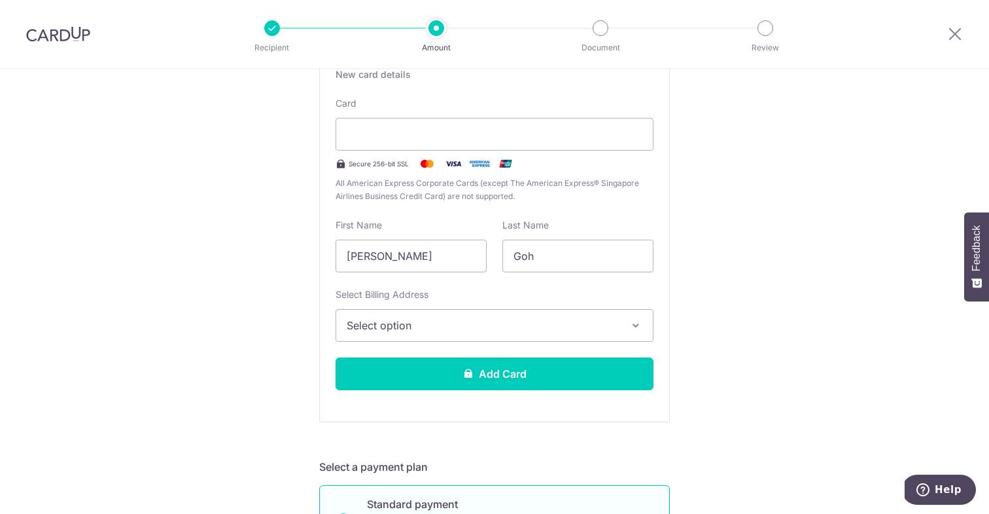
scroll to position [289, 0]
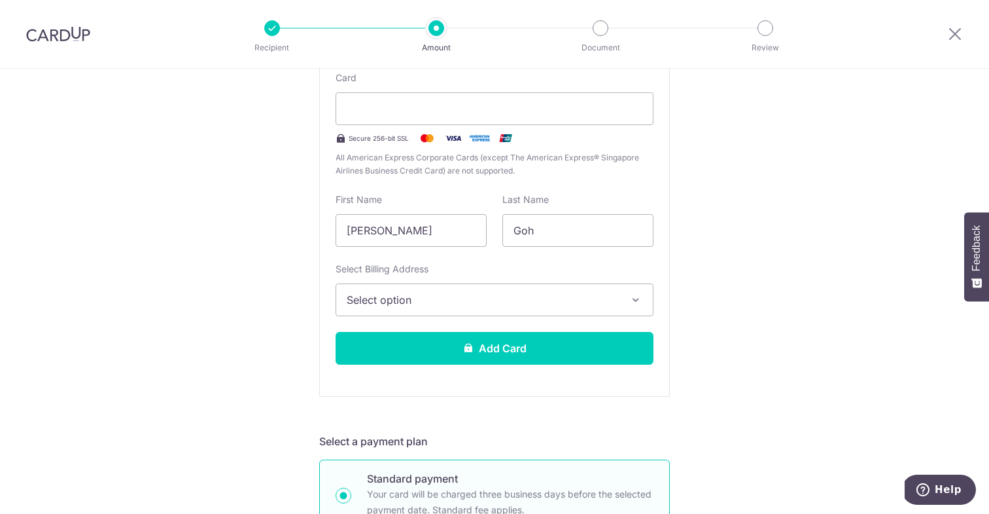
click at [378, 295] on span "Select option" at bounding box center [483, 300] width 272 height 16
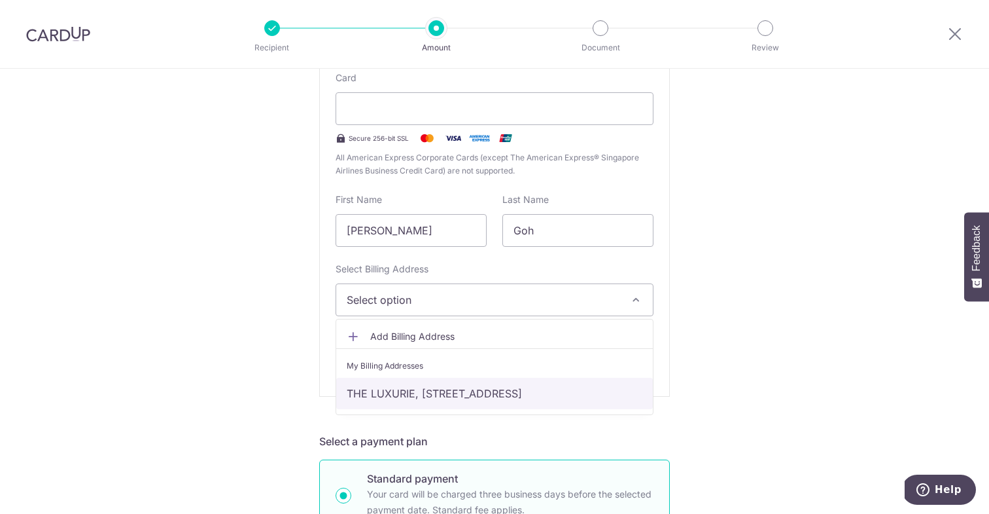
click at [380, 396] on link "THE LUXURIE, 11 COMPASSVALE ROAD, #08-05, Singapore, Singapore-544749" at bounding box center [494, 392] width 317 height 31
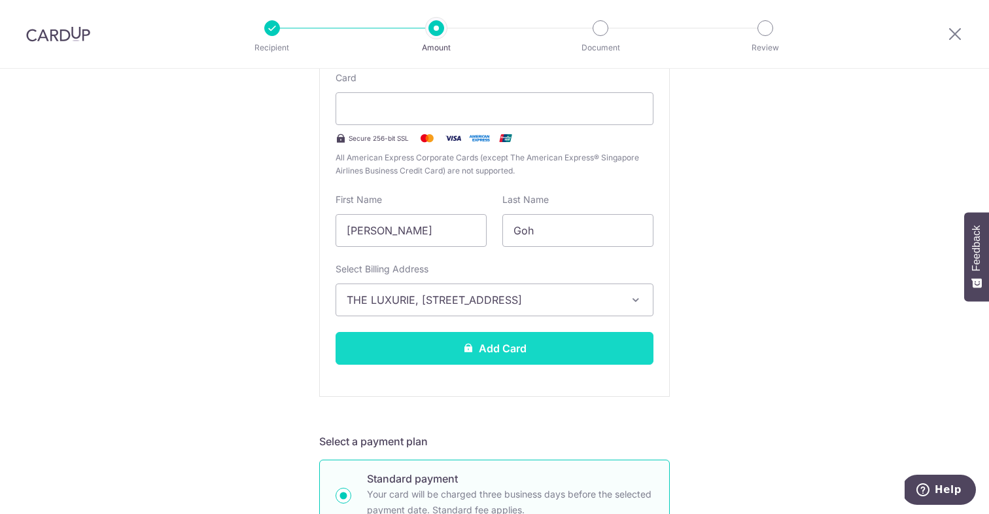
click at [406, 349] on button "Add Card" at bounding box center [495, 348] width 318 height 33
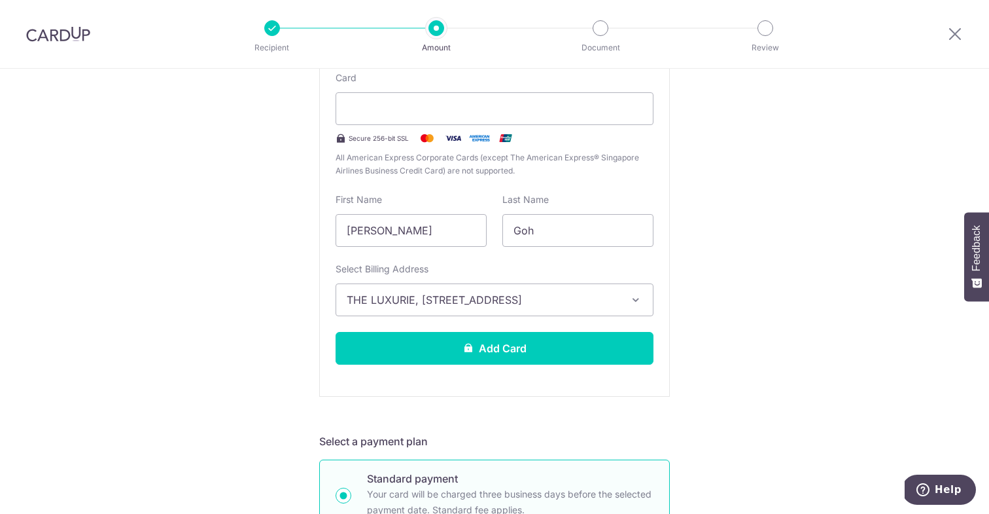
click at [454, 366] on div "New card details Please enter valid card details. Card Secure 256-bit SSL All A…" at bounding box center [494, 209] width 351 height 376
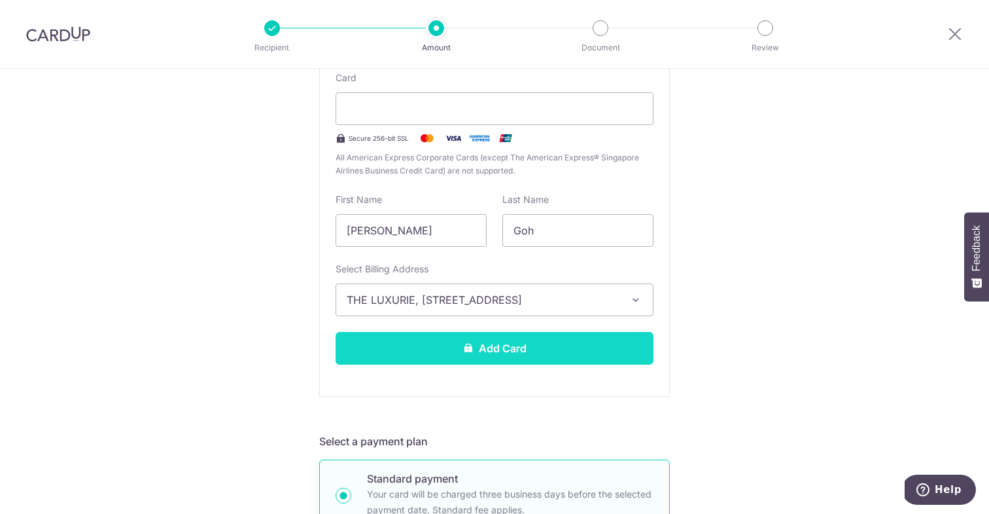
click at [454, 351] on button "Add Card" at bounding box center [495, 348] width 318 height 33
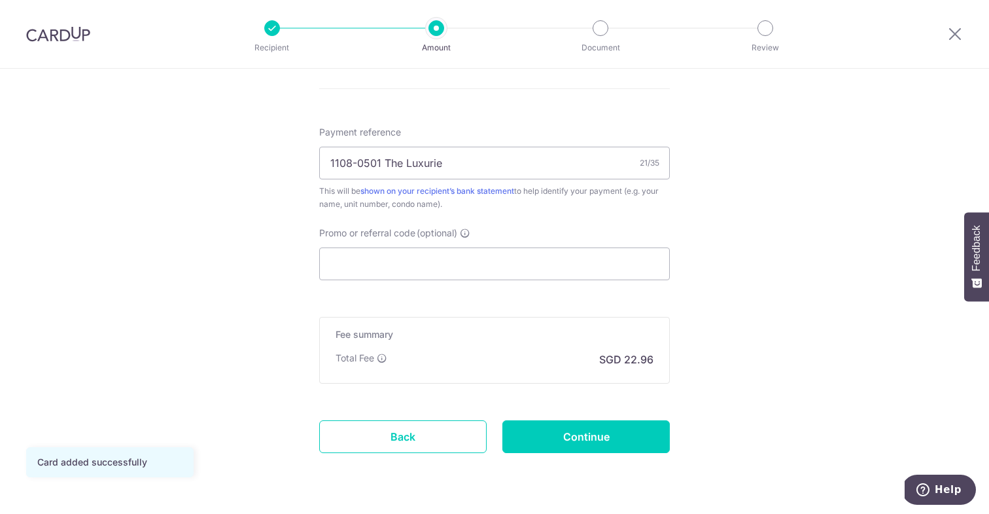
scroll to position [782, 0]
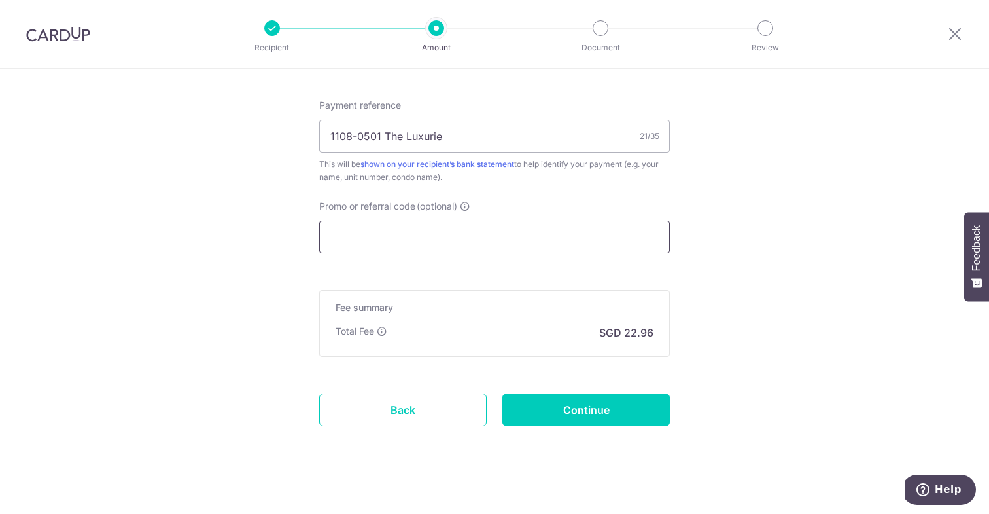
click at [534, 253] on input "Promo or referral code (optional)" at bounding box center [494, 236] width 351 height 33
paste input "25AMEX18"
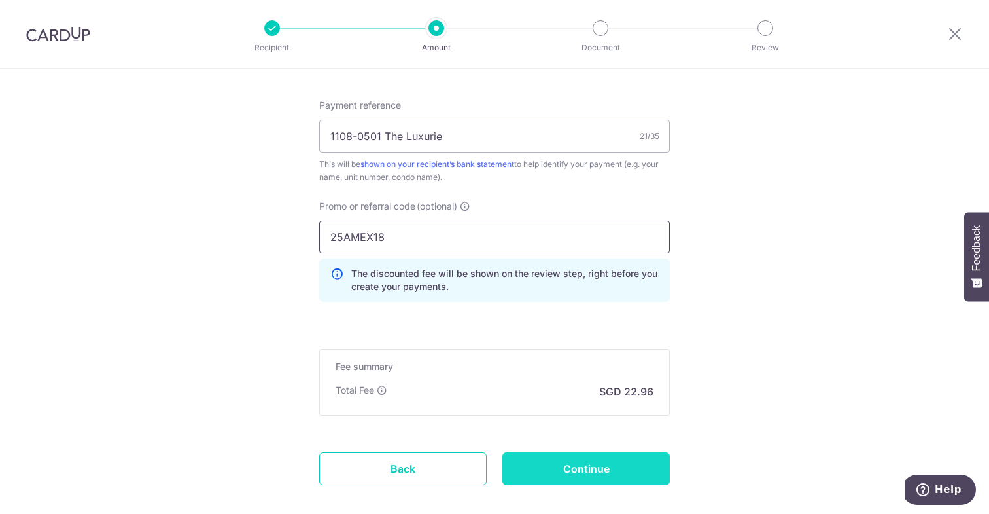
type input "25AMEX18"
click at [604, 467] on input "Continue" at bounding box center [585, 468] width 167 height 33
type input "Update Schedule"
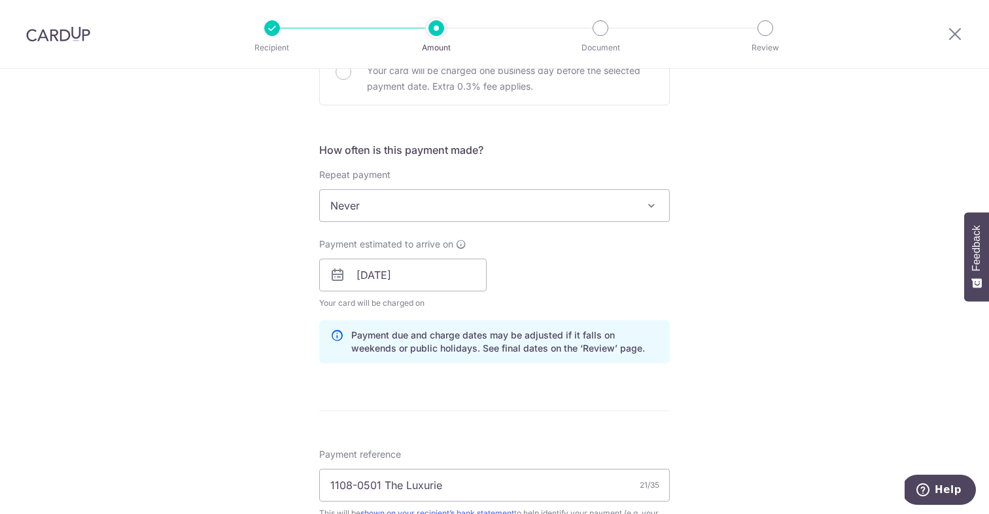
scroll to position [869, 0]
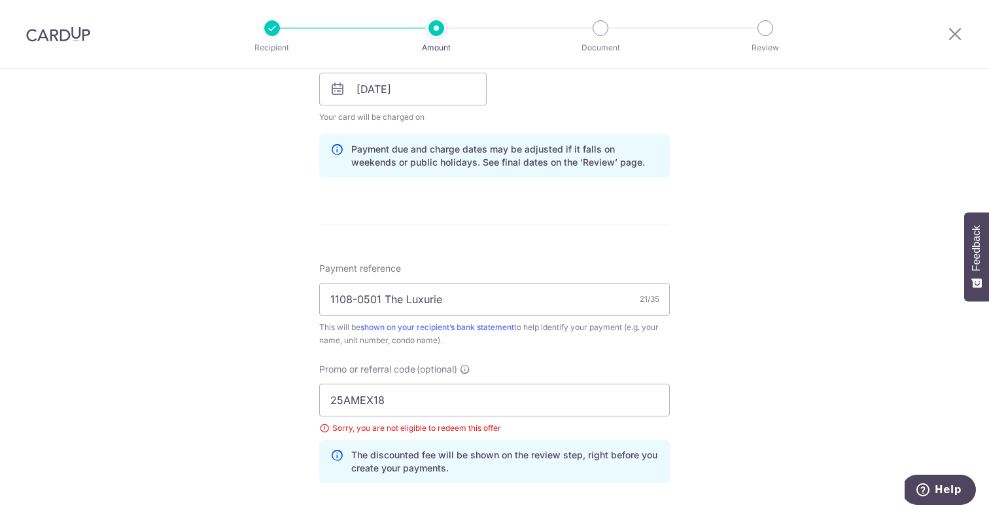
click at [463, 228] on form "Enter payment amount SGD 882.90 882.90 Select Card **** 1005 Add credit card Yo…" at bounding box center [494, 119] width 351 height 1166
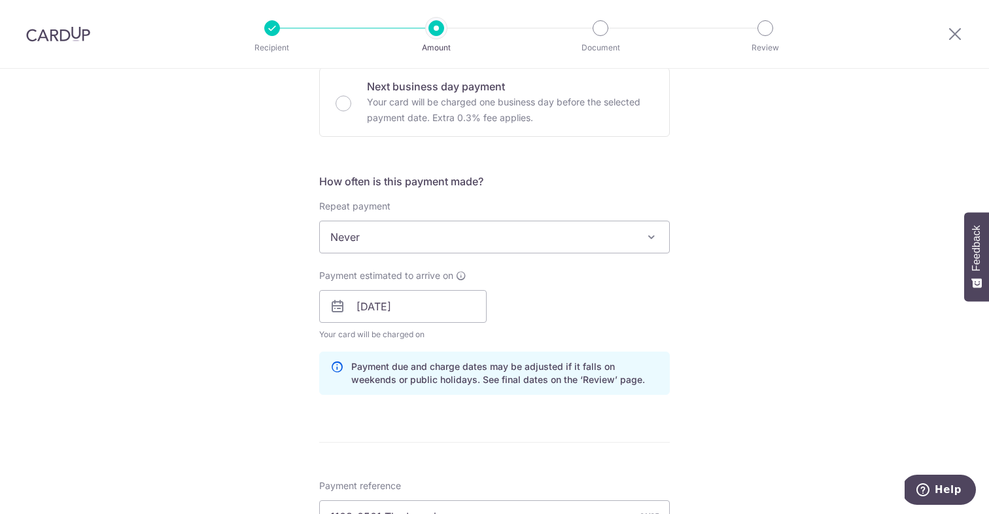
scroll to position [367, 0]
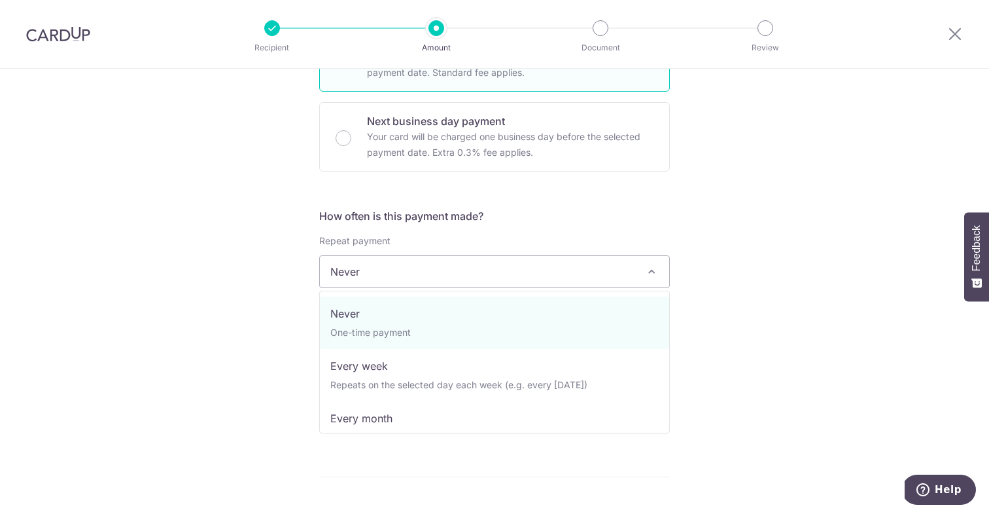
click at [464, 268] on span "Never" at bounding box center [494, 271] width 349 height 31
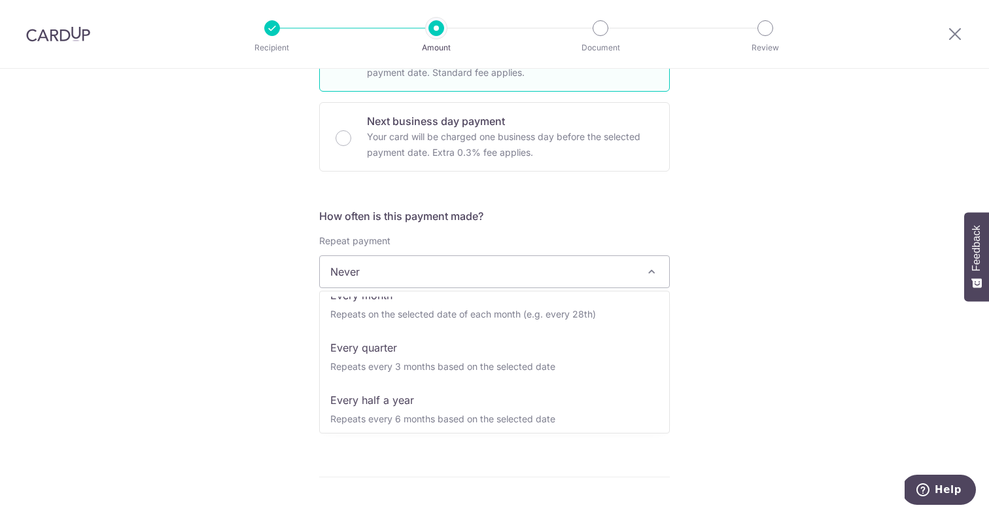
scroll to position [131, 0]
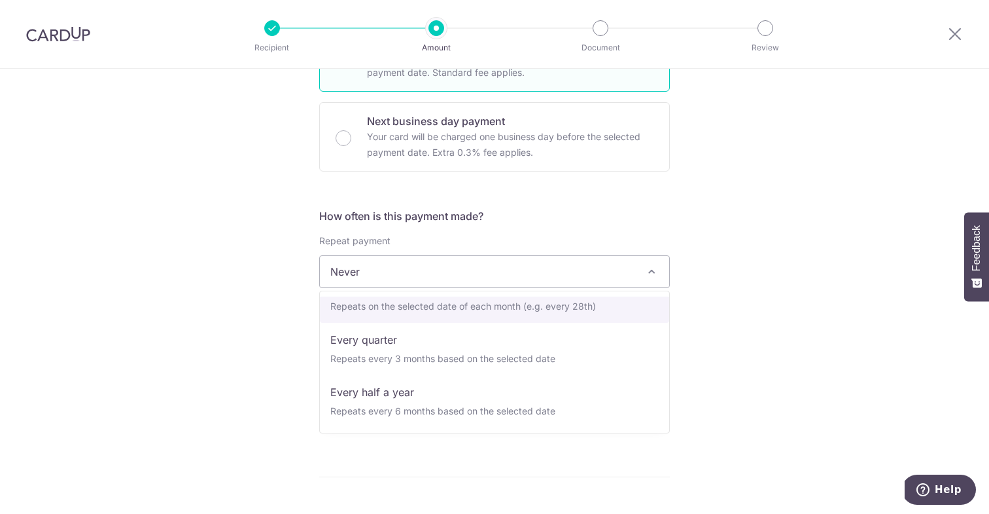
click at [699, 281] on div "Tell us more about your payment Enter payment amount SGD 882.90 882.90 Select C…" at bounding box center [494, 359] width 989 height 1314
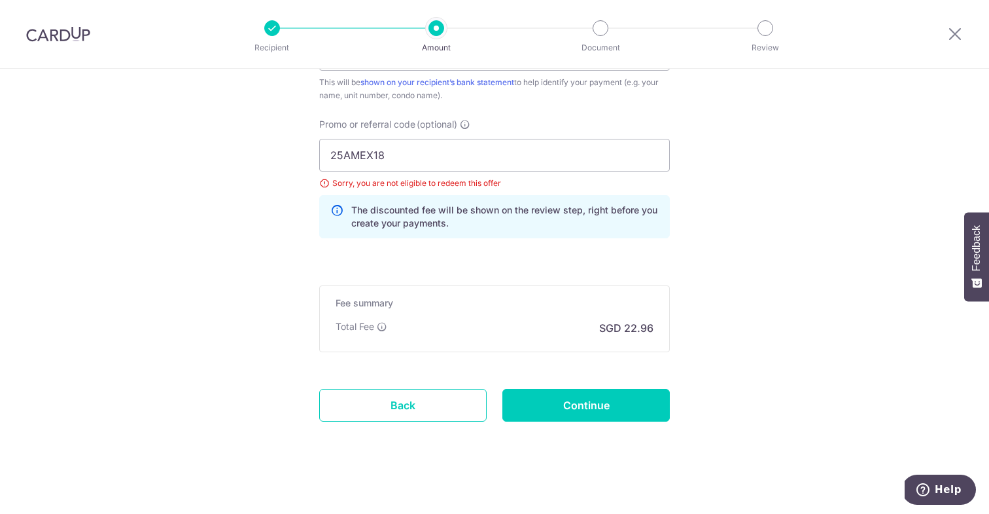
scroll to position [869, 0]
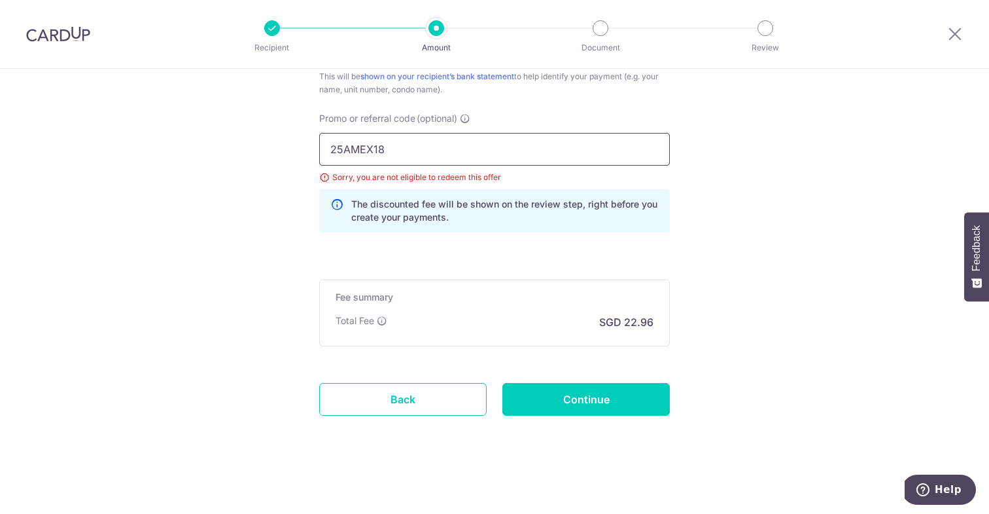
click at [448, 164] on input "25AMEX18" at bounding box center [494, 149] width 351 height 33
paste input "21"
type input "25AMEX21"
click at [576, 411] on input "Continue" at bounding box center [585, 399] width 167 height 33
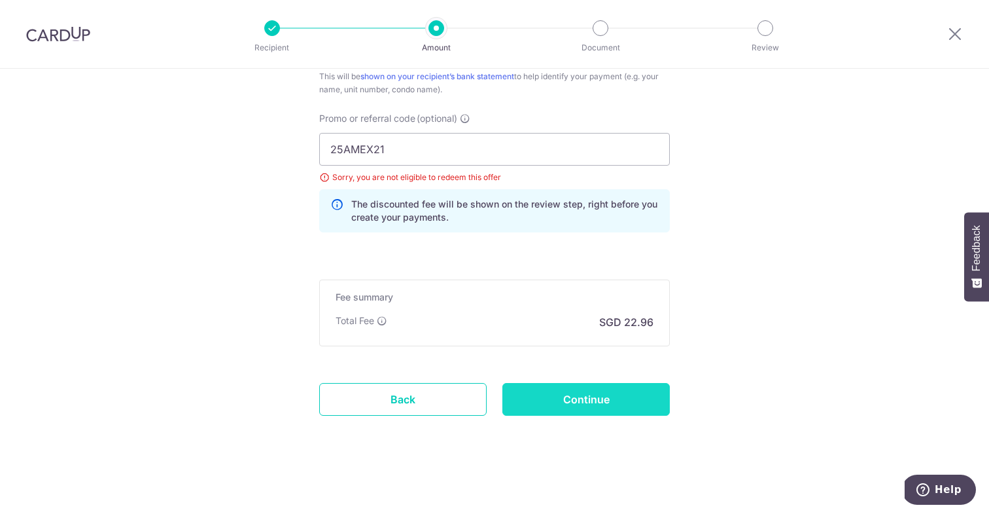
type input "Update Schedule"
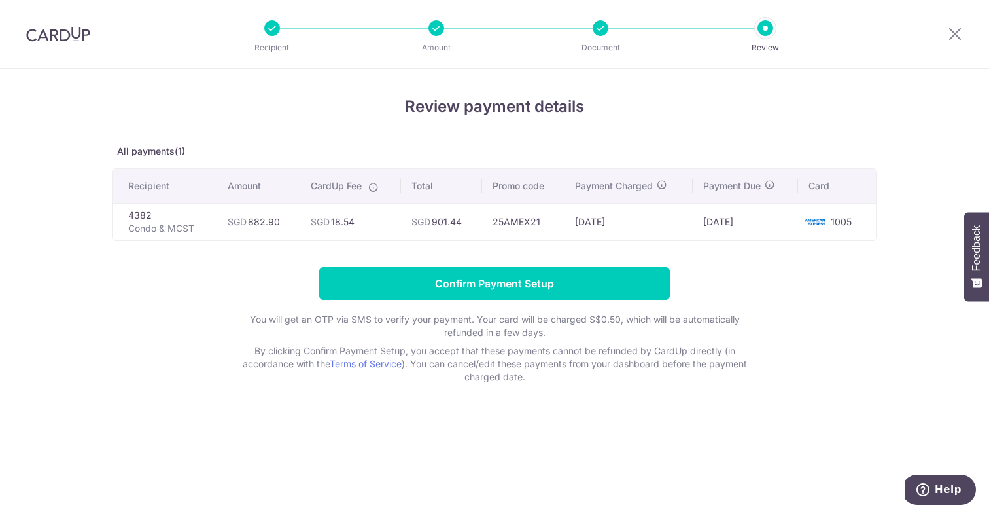
click at [453, 219] on td "SGD 901.44" at bounding box center [441, 221] width 81 height 37
copy td "901.44"
click at [347, 218] on td "SGD 18.54" at bounding box center [350, 221] width 101 height 37
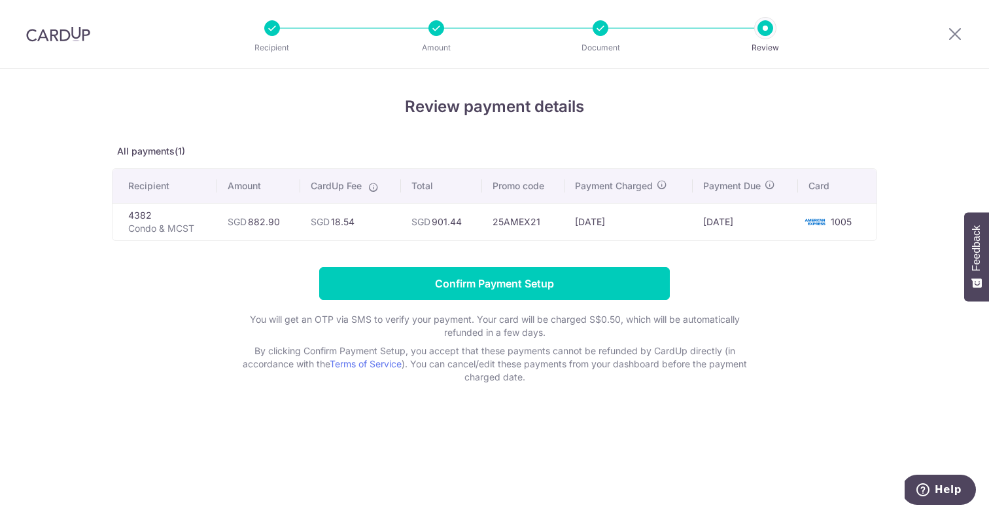
copy td "18.54"
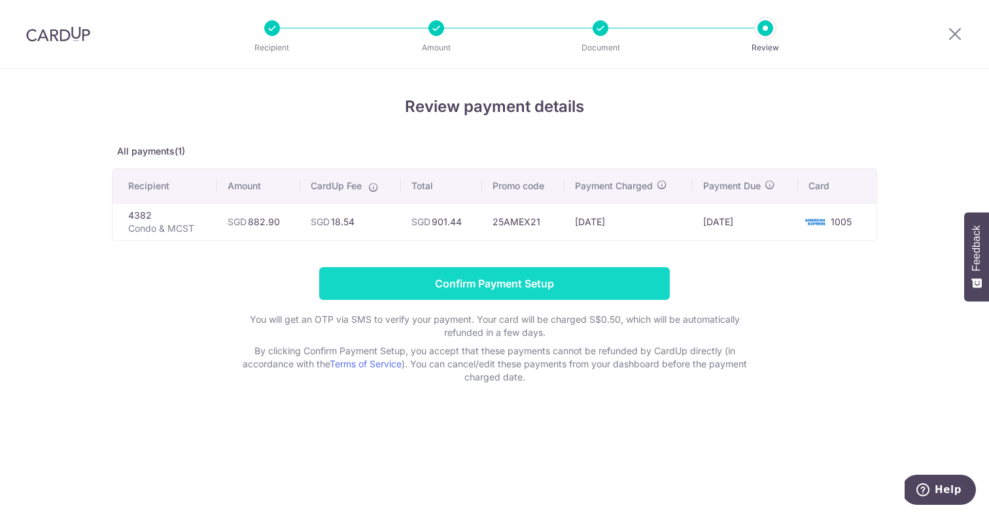
click at [399, 281] on input "Confirm Payment Setup" at bounding box center [494, 283] width 351 height 33
